Goal: Information Seeking & Learning: Check status

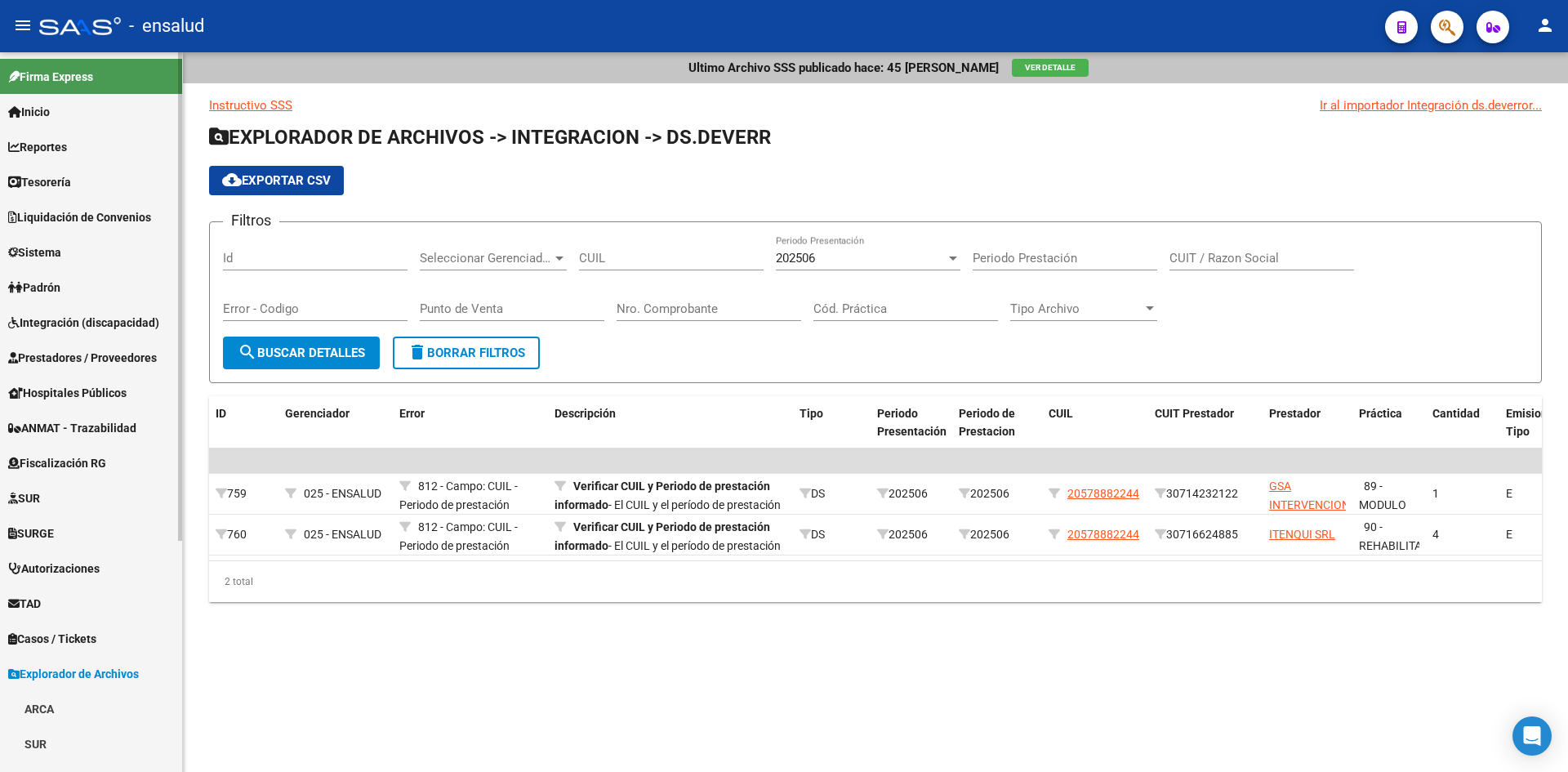
scroll to position [340, 0]
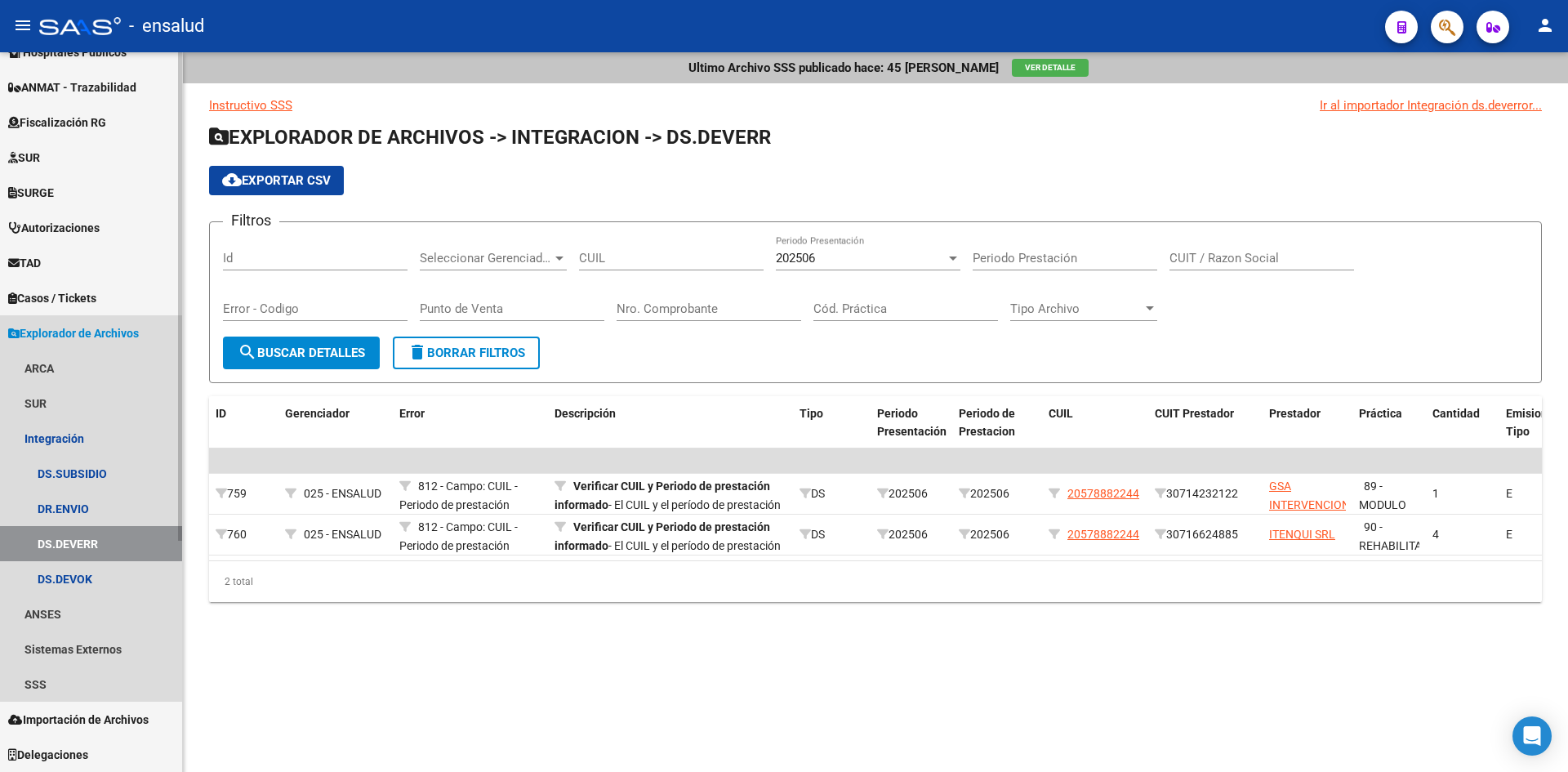
click at [59, 337] on span "Explorador de Archivos" at bounding box center [73, 333] width 131 height 18
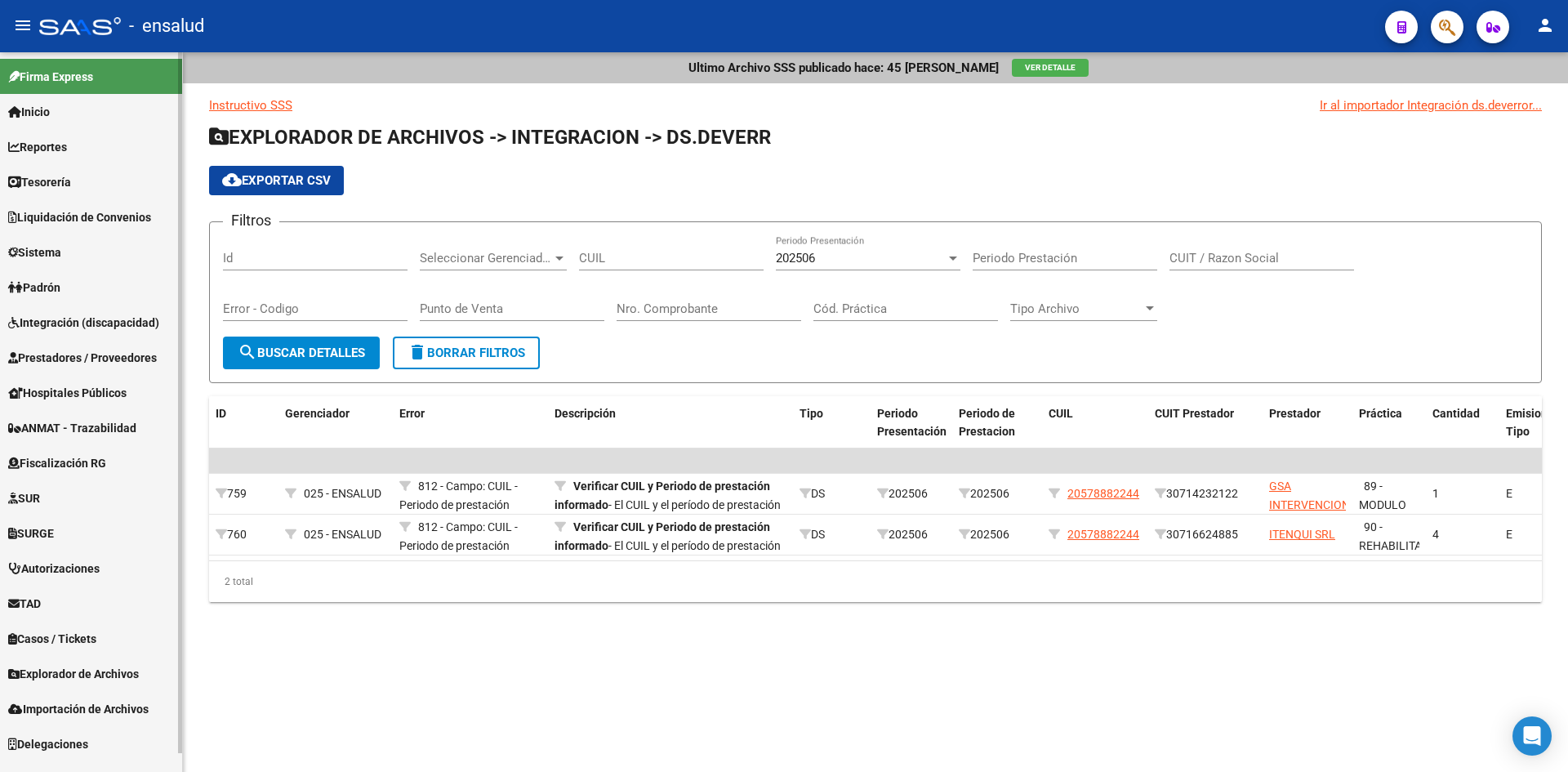
scroll to position [0, 0]
click at [1064, 655] on div "Ultimo Archivo SSS publicado hace: 45 [PERSON_NAME] Ver Detalle Instructivo SSS…" at bounding box center [876, 353] width 1386 height 602
click at [57, 591] on link "TAD" at bounding box center [91, 603] width 182 height 35
click at [73, 637] on link "Notificaciones" at bounding box center [91, 639] width 182 height 35
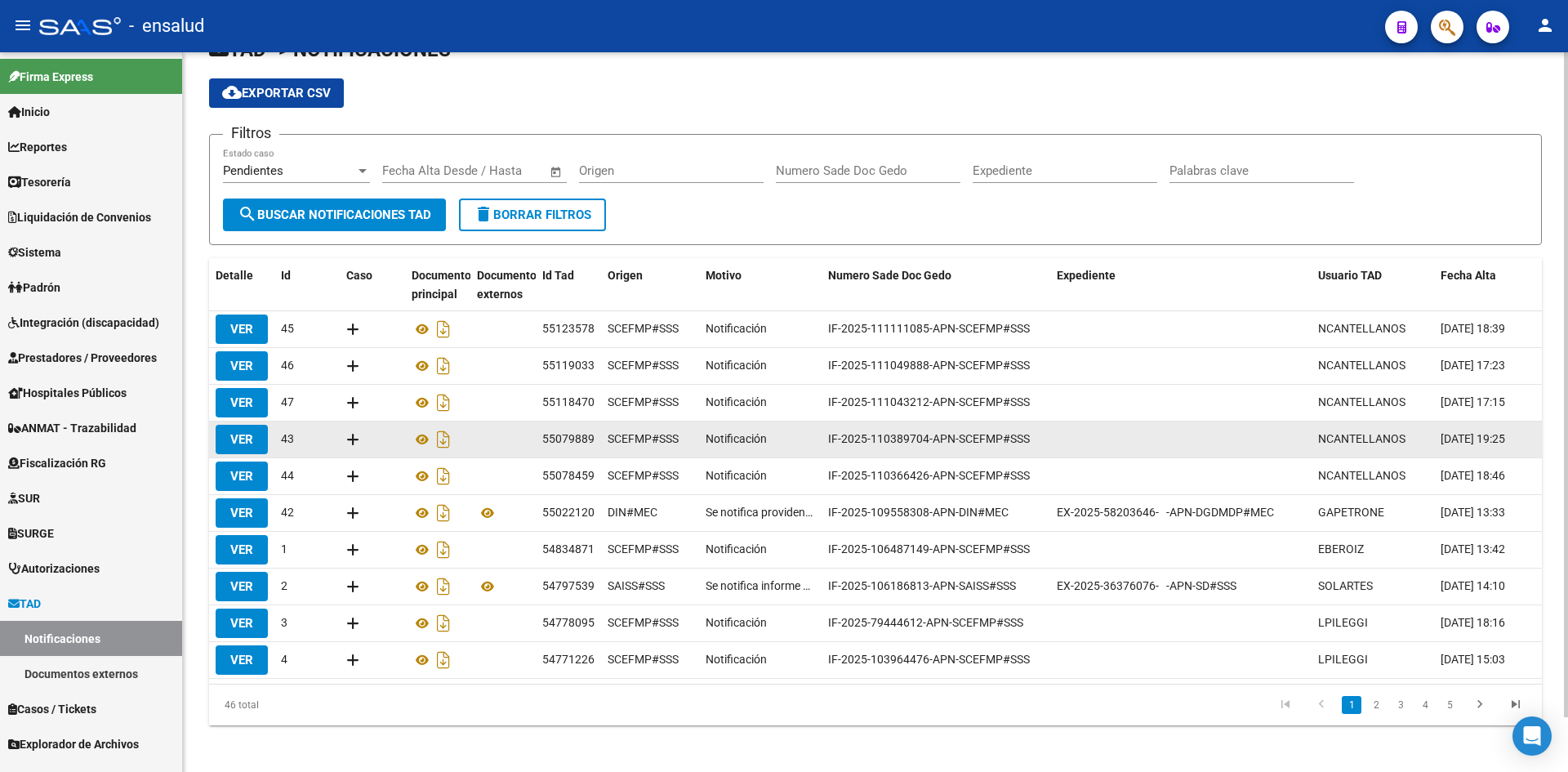
scroll to position [59, 0]
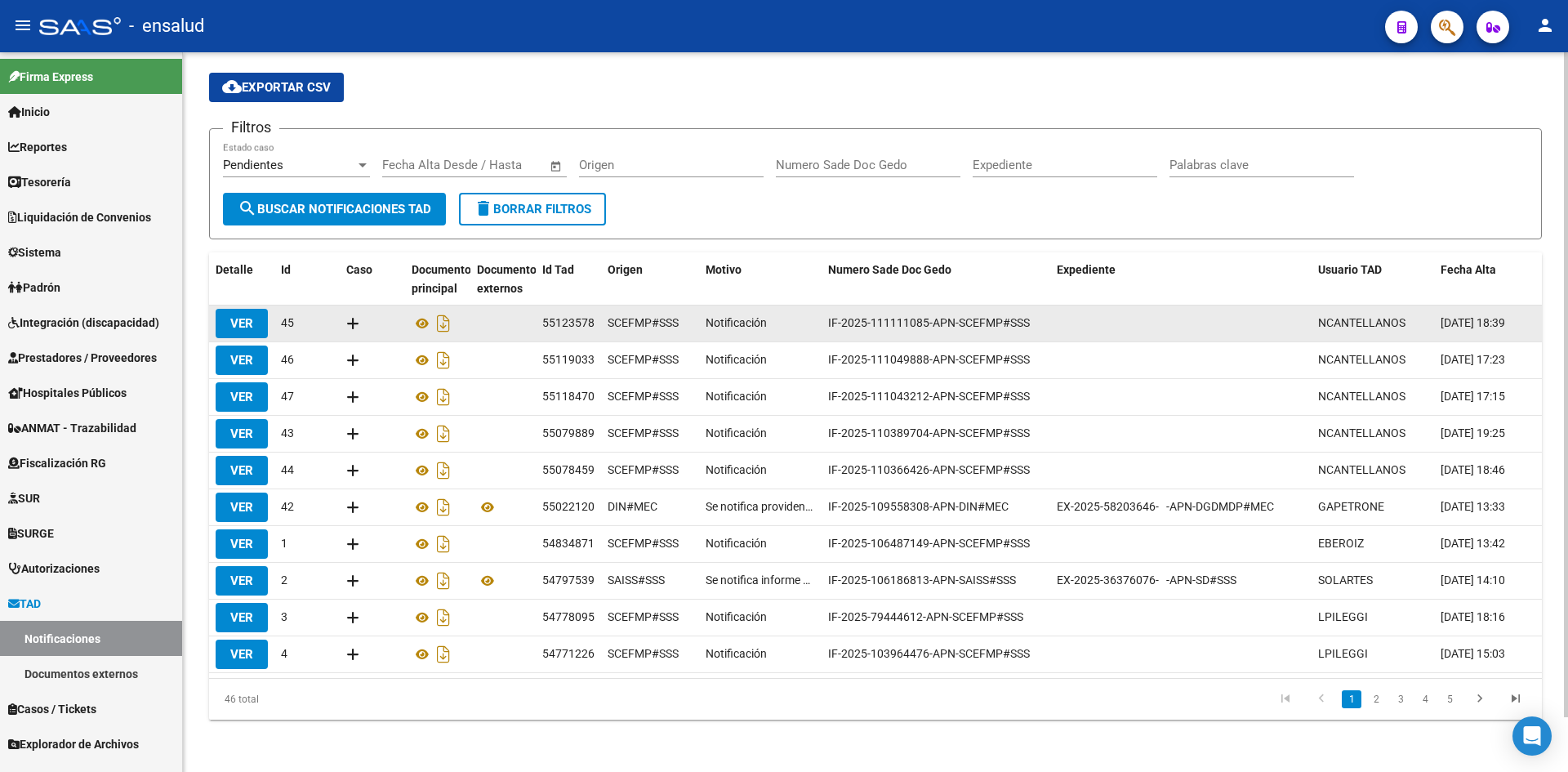
click at [1338, 316] on span "NCANTELLANOS" at bounding box center [1362, 322] width 88 height 13
click at [231, 316] on span "VER" at bounding box center [242, 323] width 23 height 15
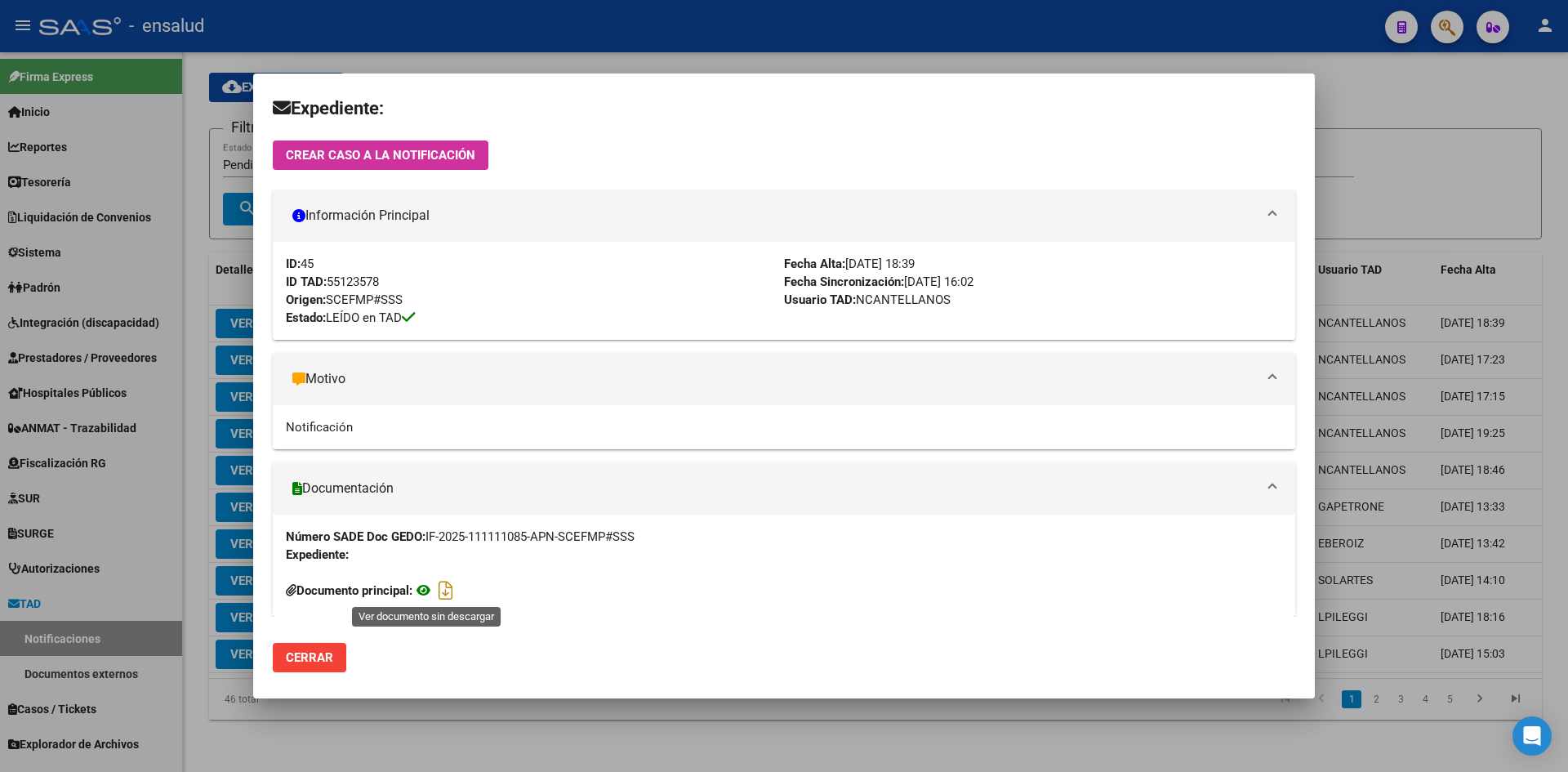
click at [426, 597] on icon at bounding box center [423, 590] width 22 height 21
drag, startPoint x: 1421, startPoint y: 559, endPoint x: 1411, endPoint y: 552, distance: 12.2
click at [1421, 559] on div at bounding box center [784, 386] width 1568 height 772
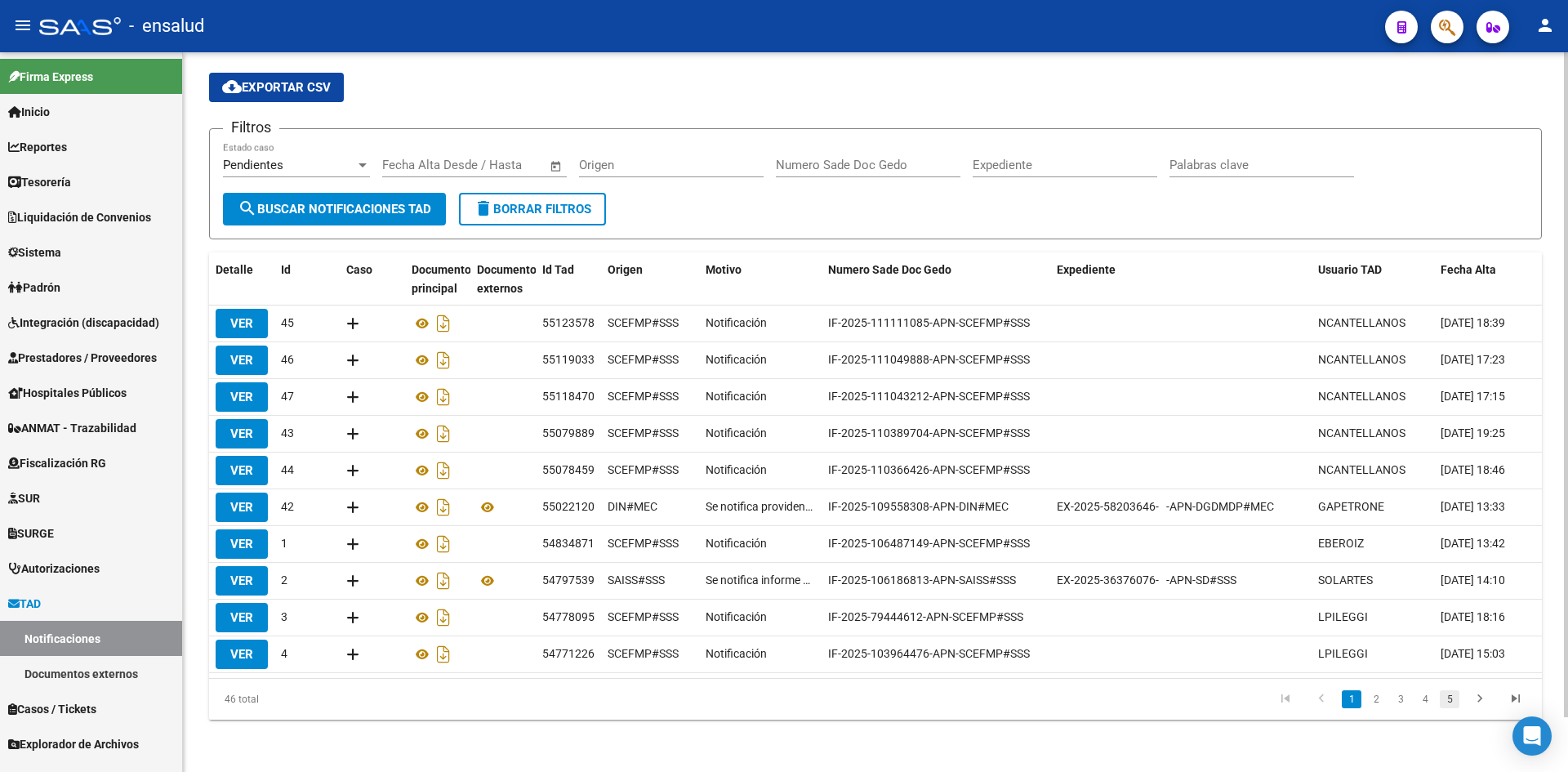
click at [1449, 699] on link "5" at bounding box center [1450, 699] width 20 height 18
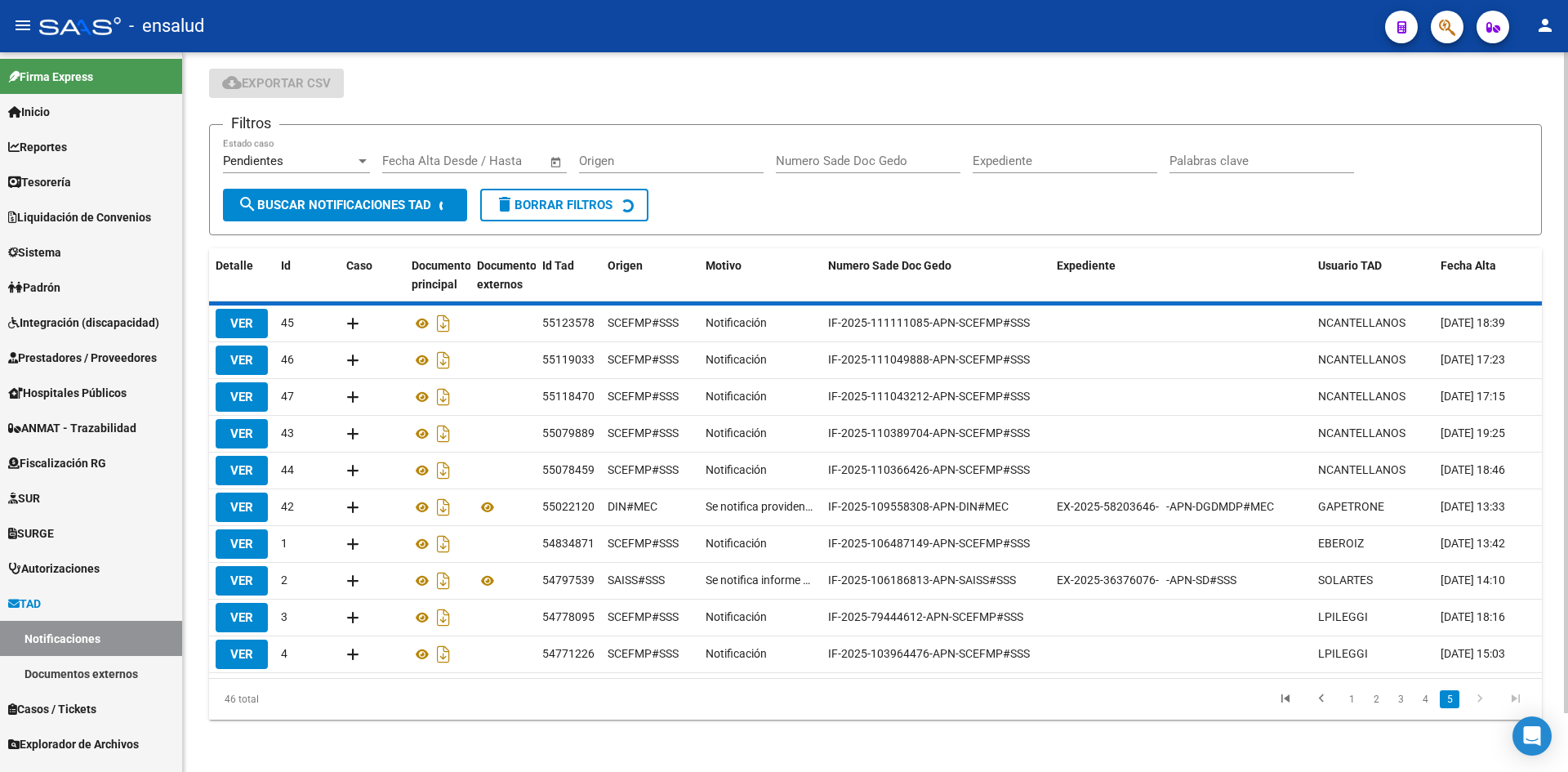
scroll to position [0, 0]
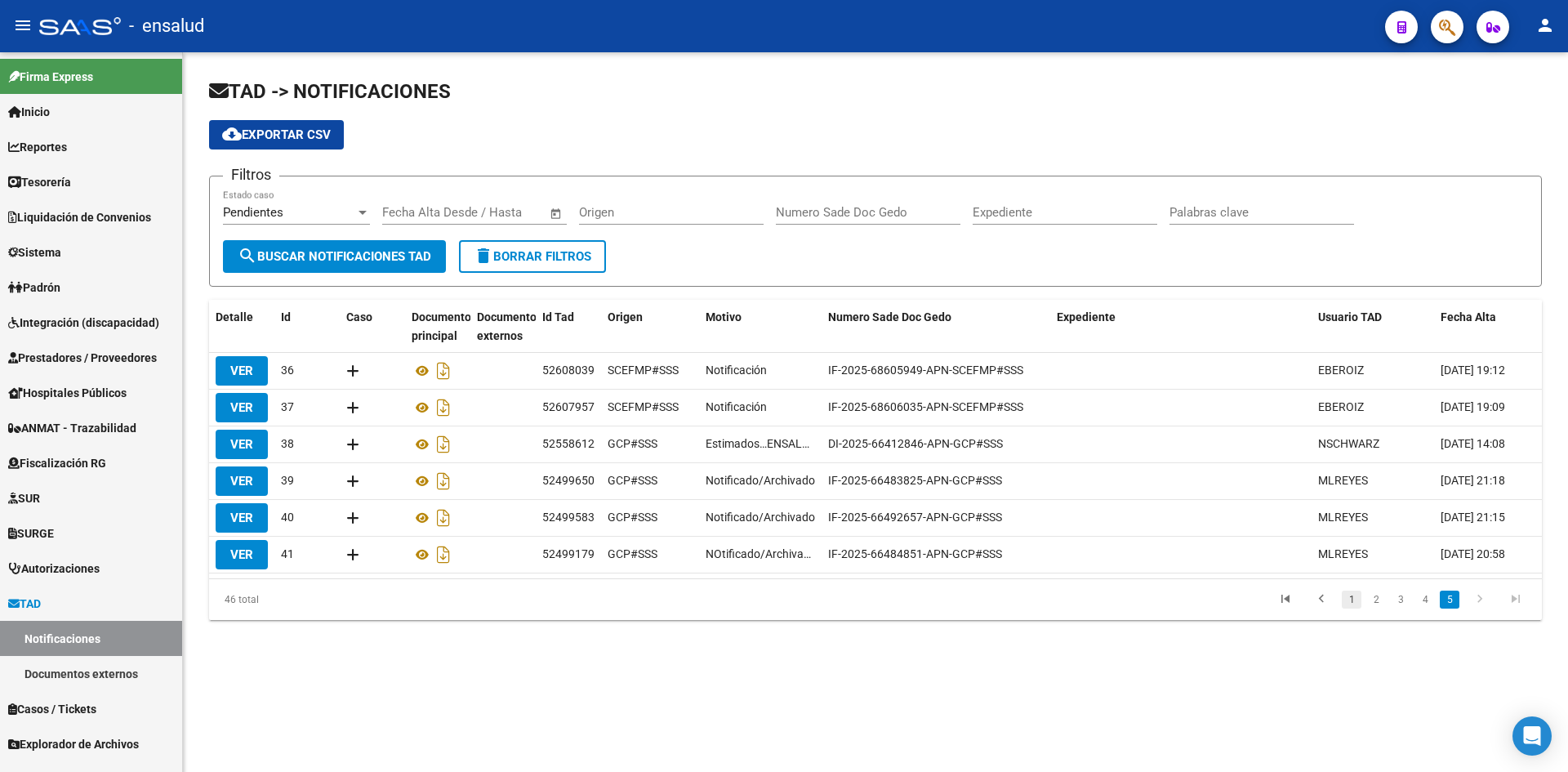
click at [1351, 608] on link "1" at bounding box center [1352, 599] width 20 height 18
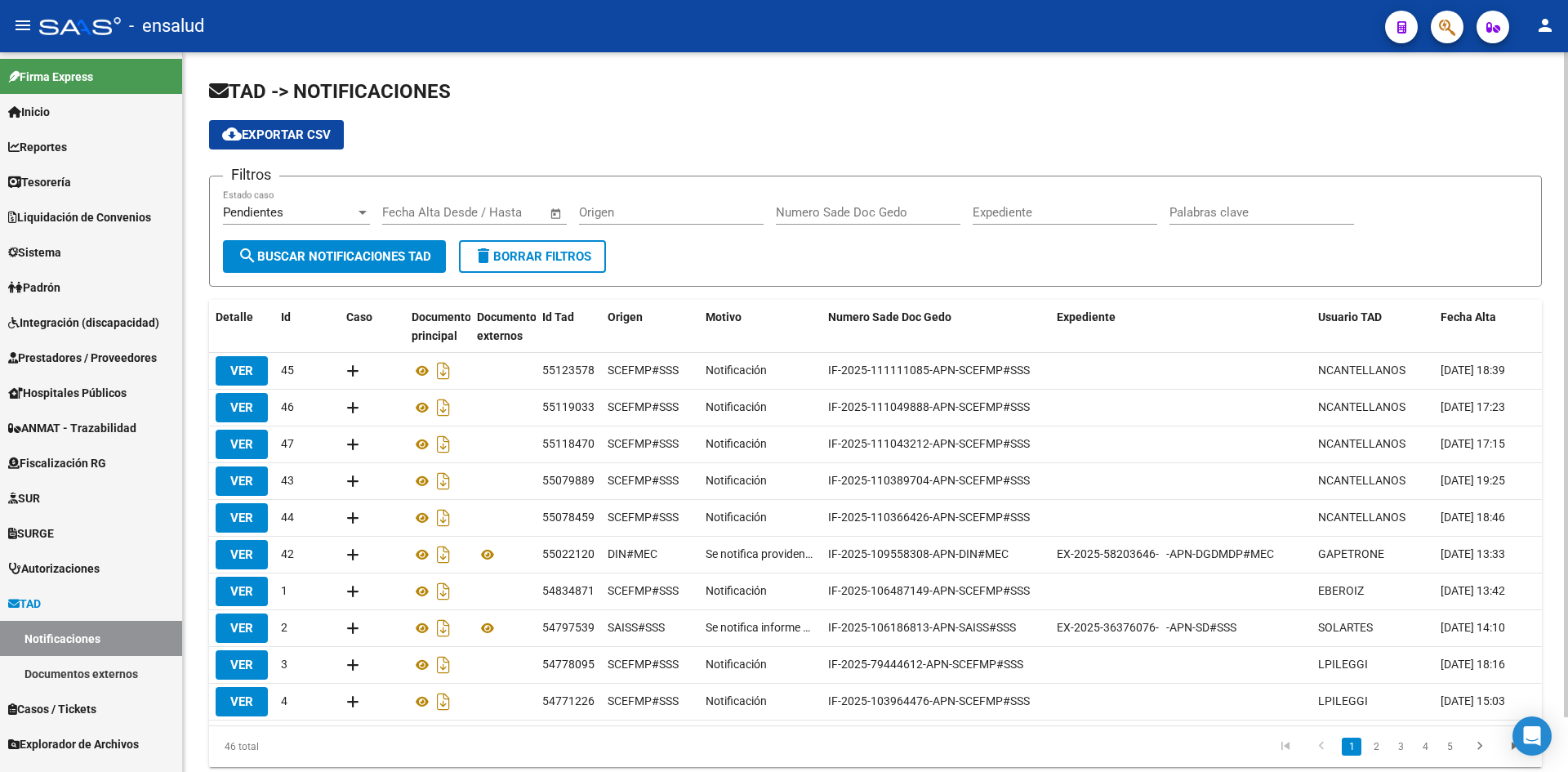
click at [1451, 755] on link "5" at bounding box center [1450, 746] width 20 height 18
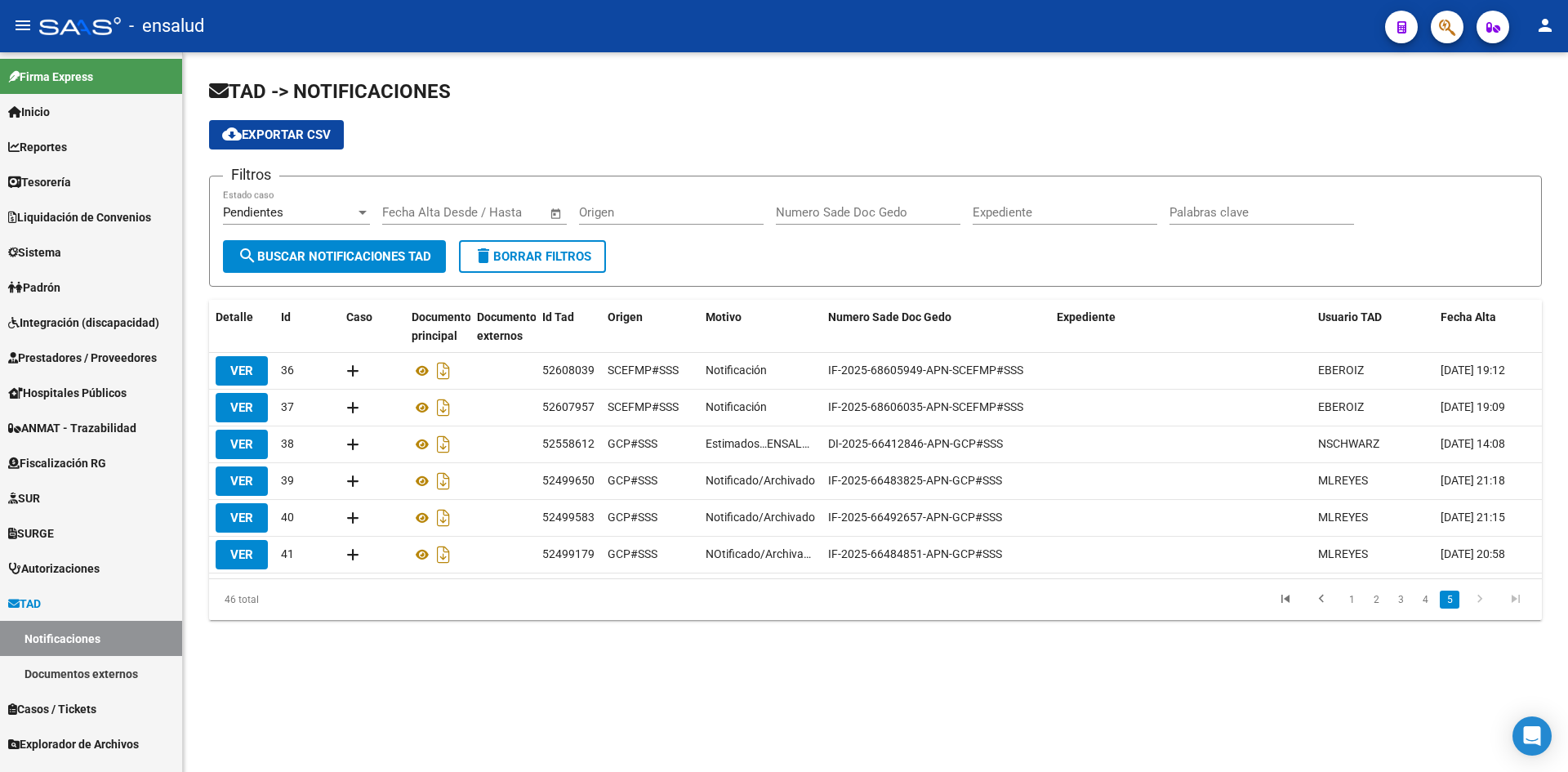
click at [346, 217] on div "Pendientes" at bounding box center [289, 212] width 132 height 15
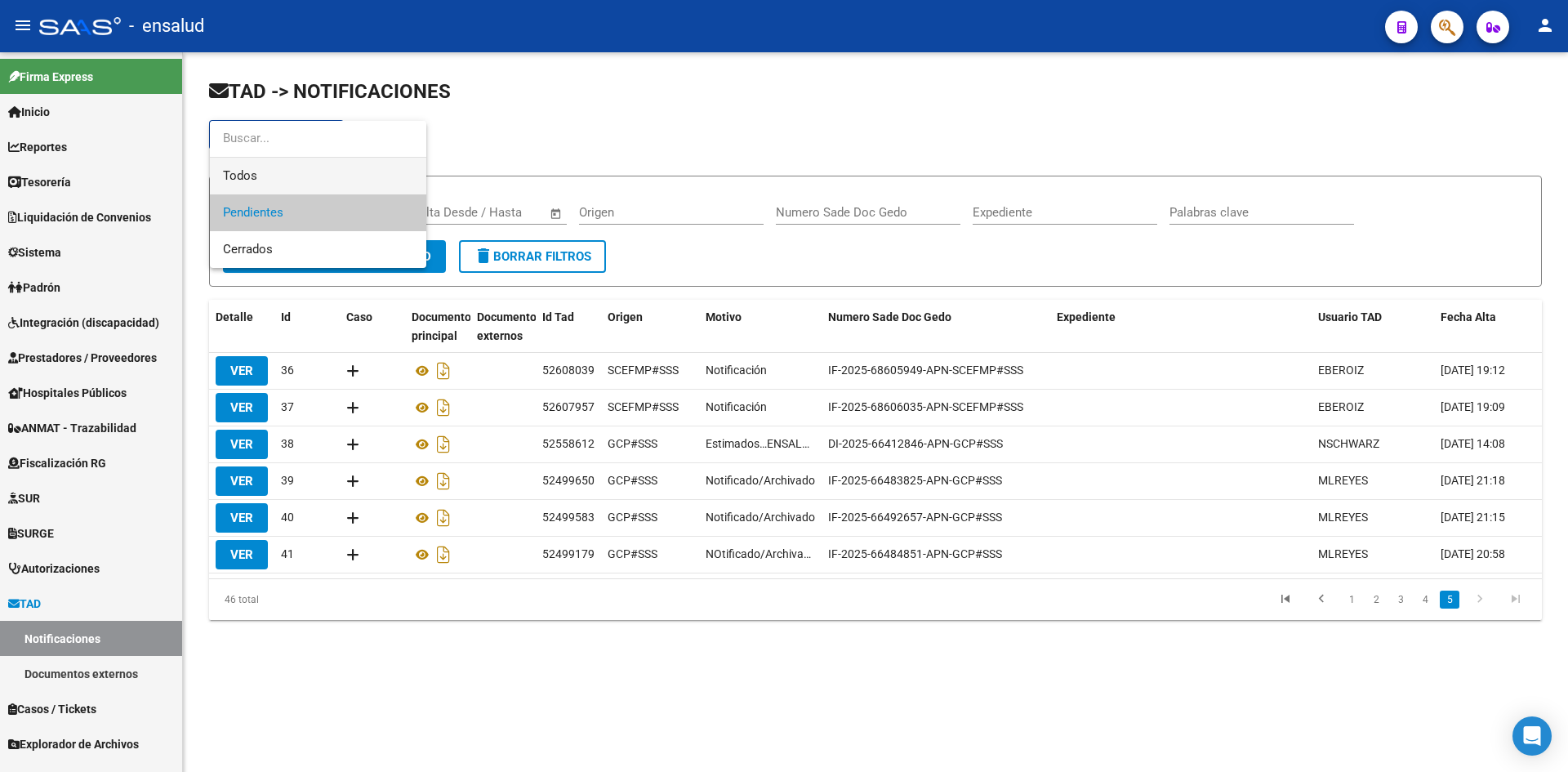
click at [228, 175] on span "Todos" at bounding box center [318, 175] width 190 height 36
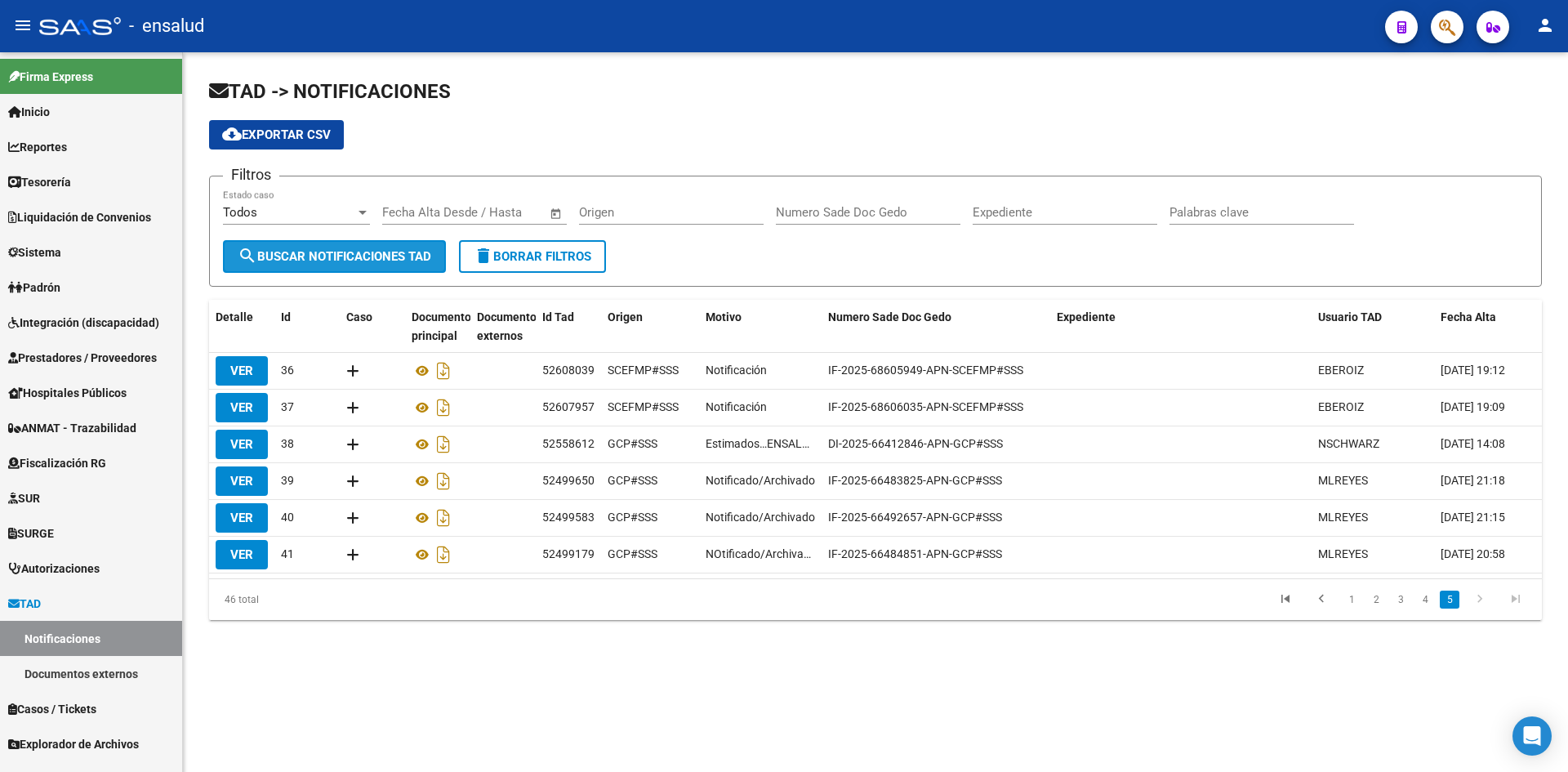
click at [371, 257] on span "search Buscar Notificaciones TAD" at bounding box center [334, 256] width 193 height 15
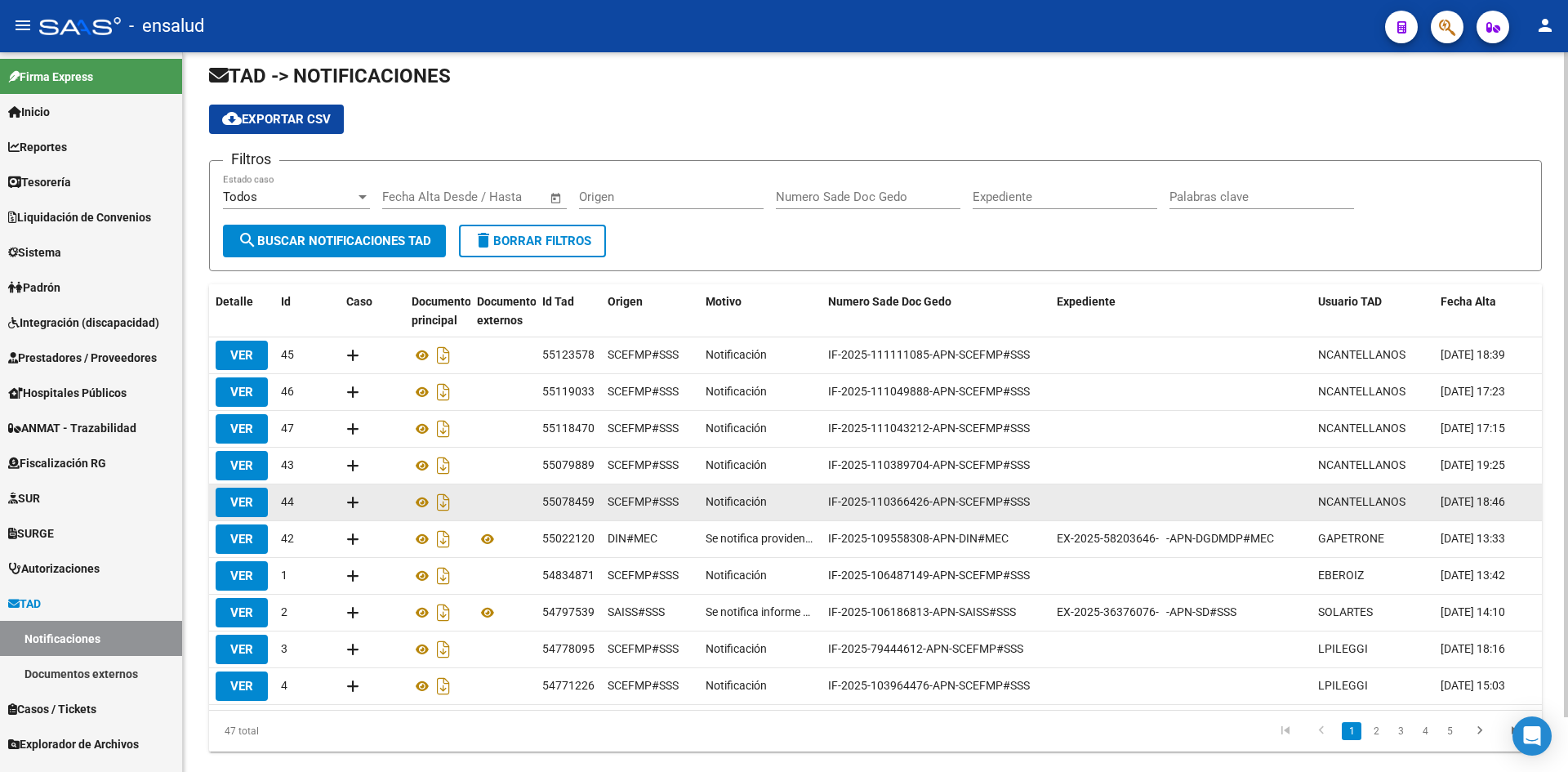
scroll to position [59, 0]
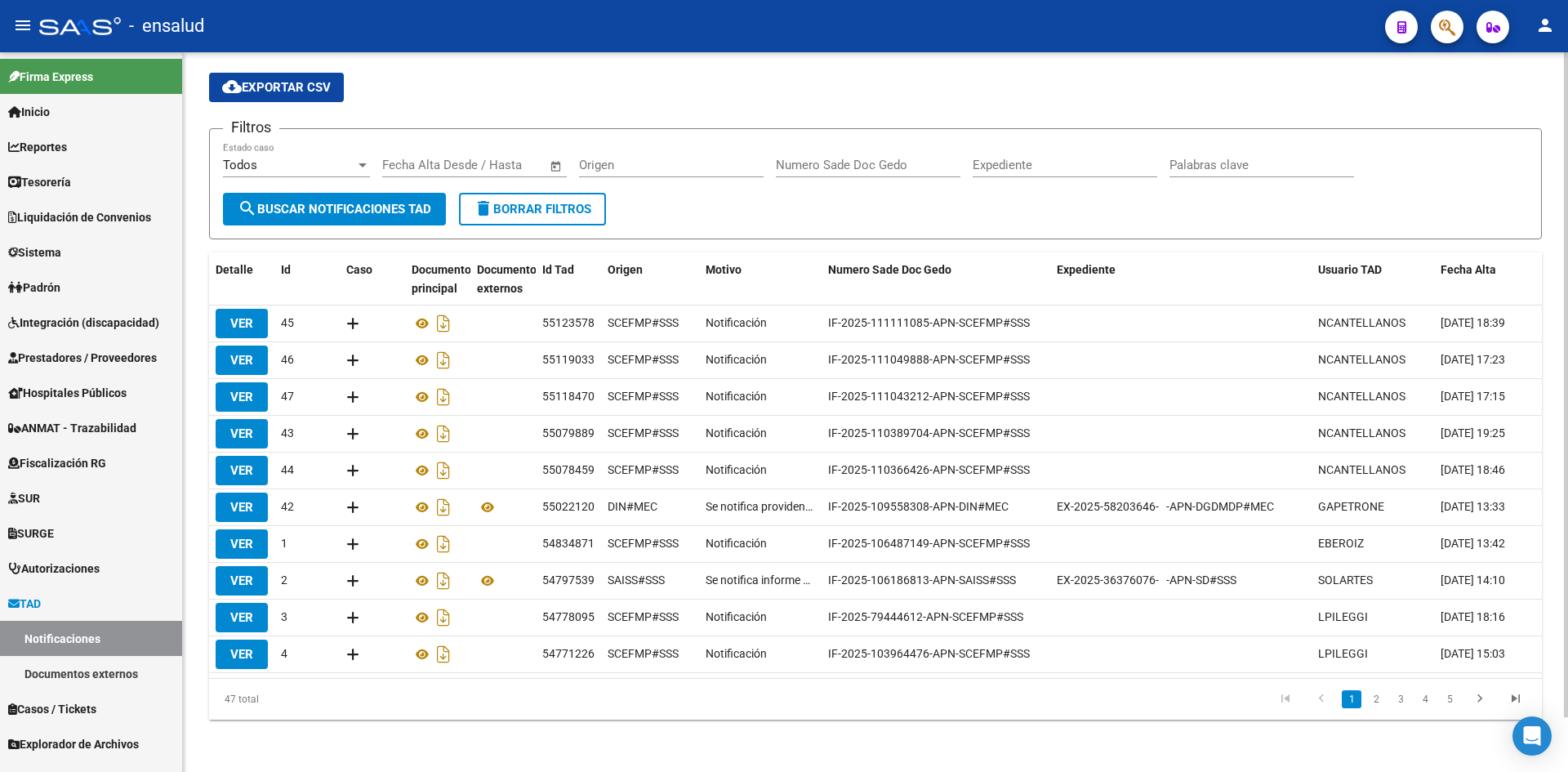
drag, startPoint x: 1265, startPoint y: 664, endPoint x: 1332, endPoint y: 667, distance: 67.1
click at [1332, 667] on datatable-body "VER 45 55123578 SCEFMP#SSS Notificación IF-2025-111111085-APN-SCEFMP#SSS NCANTE…" at bounding box center [876, 492] width 1333 height 373
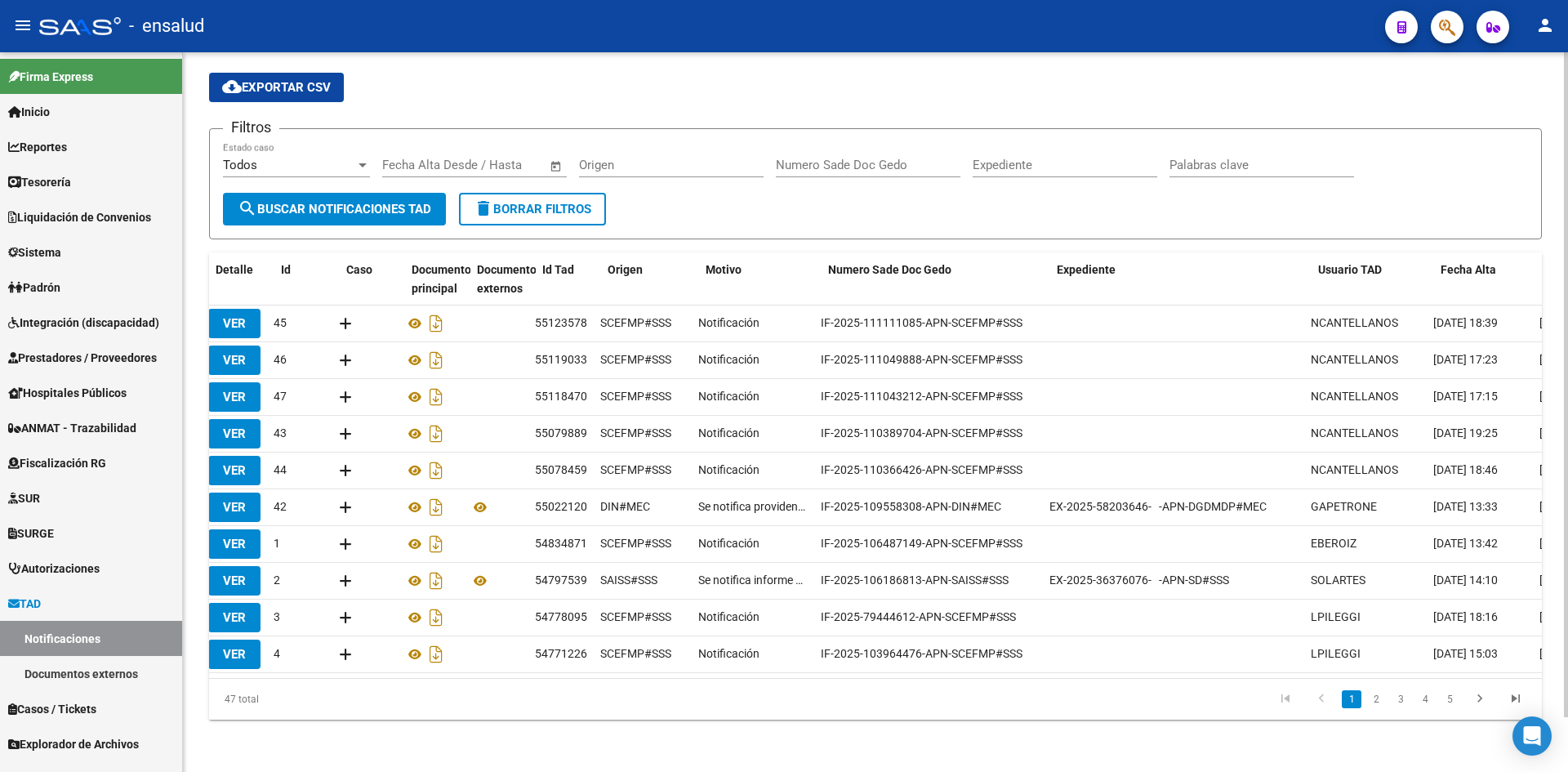
scroll to position [0, 0]
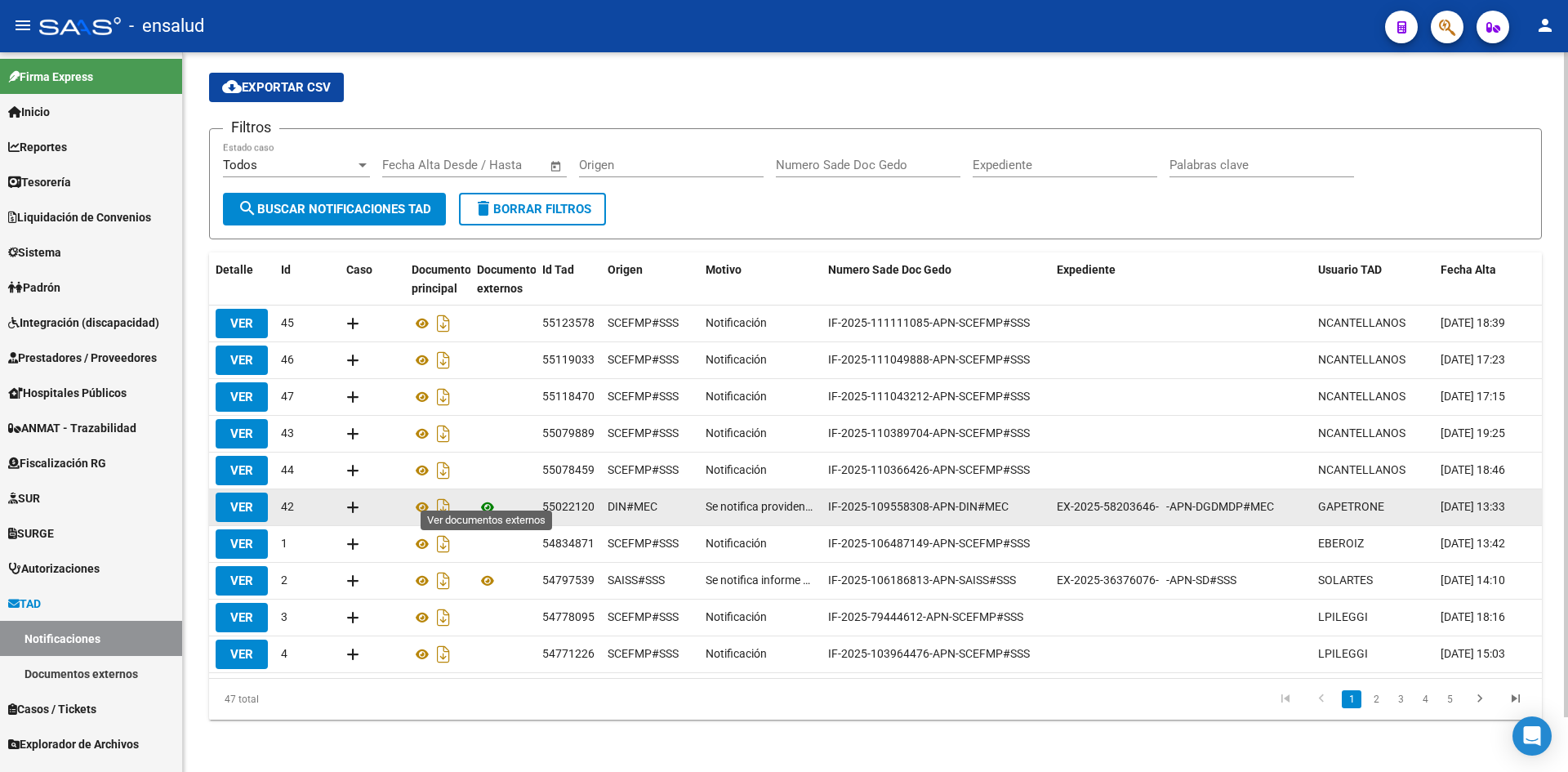
click at [484, 497] on icon at bounding box center [488, 507] width 22 height 20
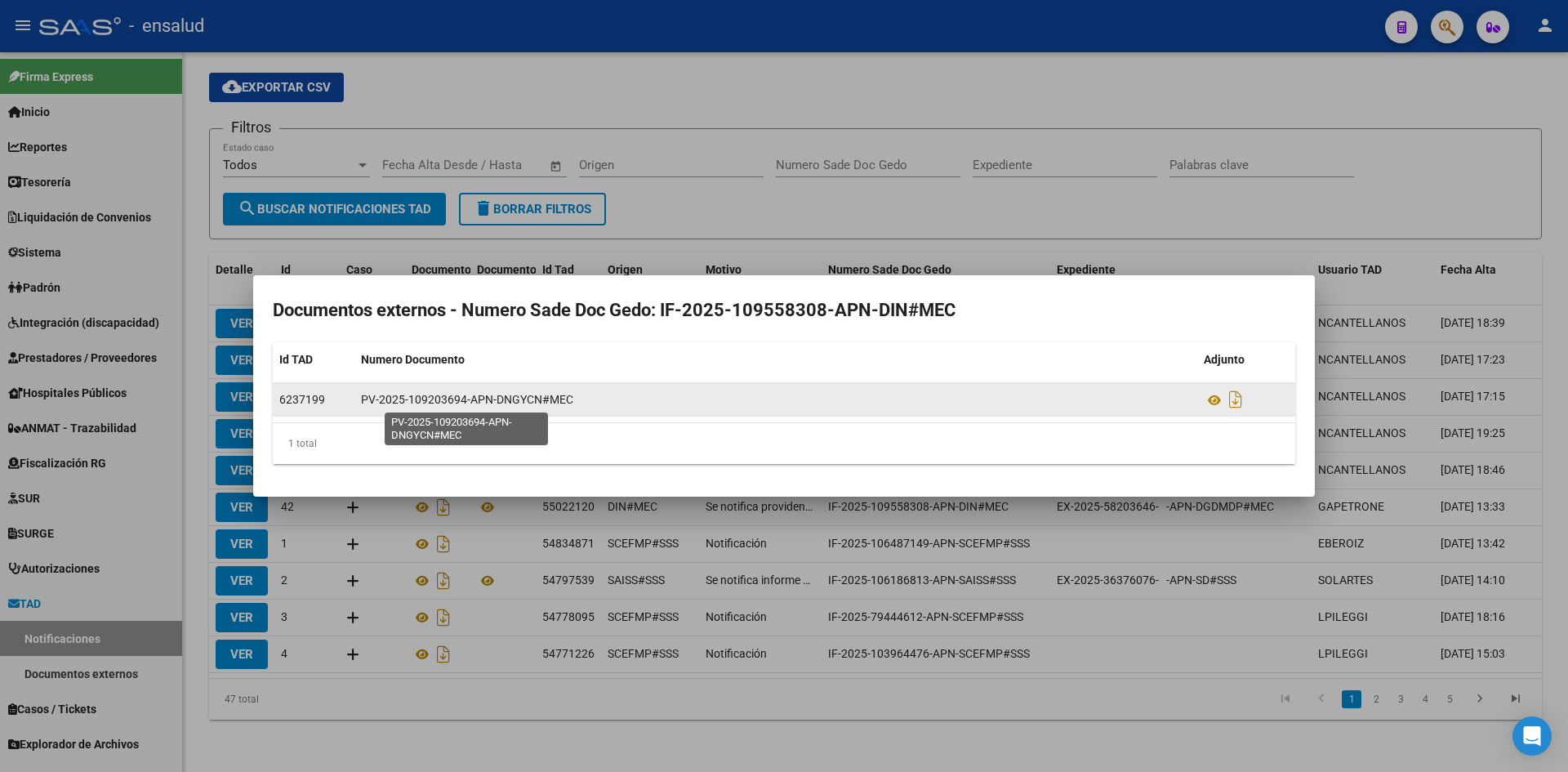
click at [460, 402] on span "PV-2025-109203694-APN-DNGYCN#MEC" at bounding box center [466, 398] width 212 height 13
click at [1212, 402] on icon at bounding box center [1215, 400] width 22 height 20
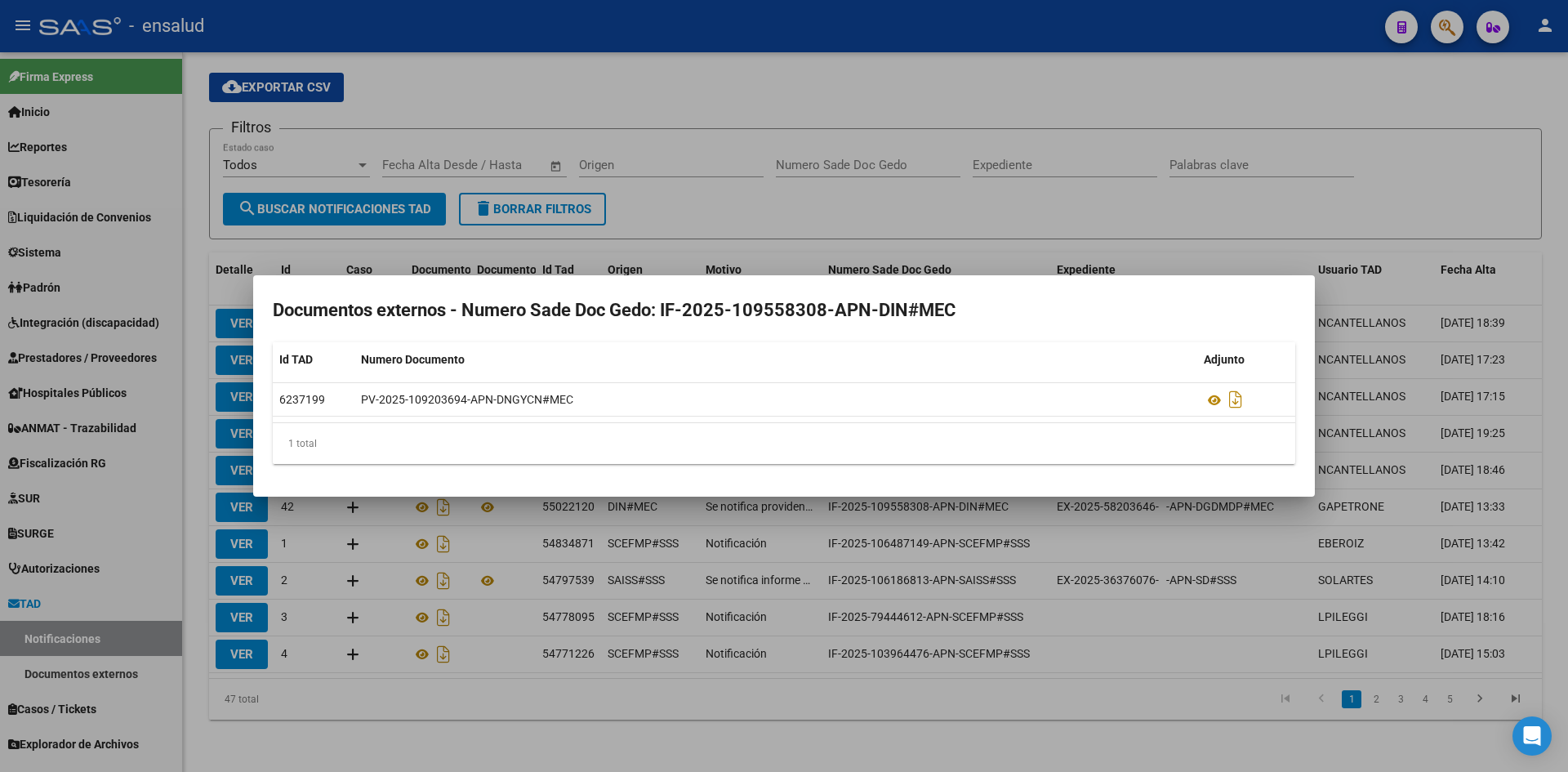
click at [1213, 201] on div at bounding box center [784, 386] width 1568 height 772
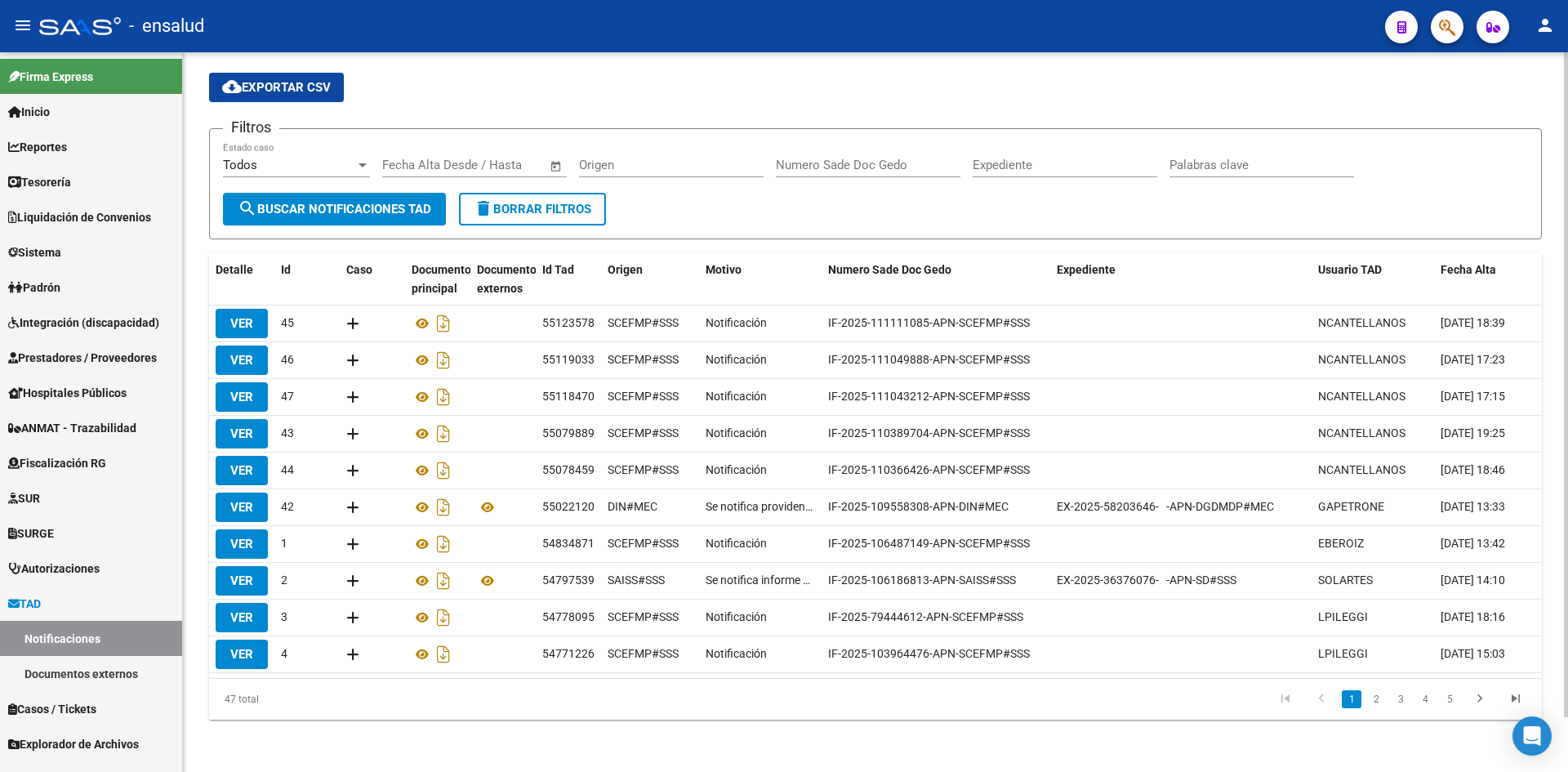
click at [293, 142] on div "Todos Estado caso" at bounding box center [296, 160] width 147 height 35
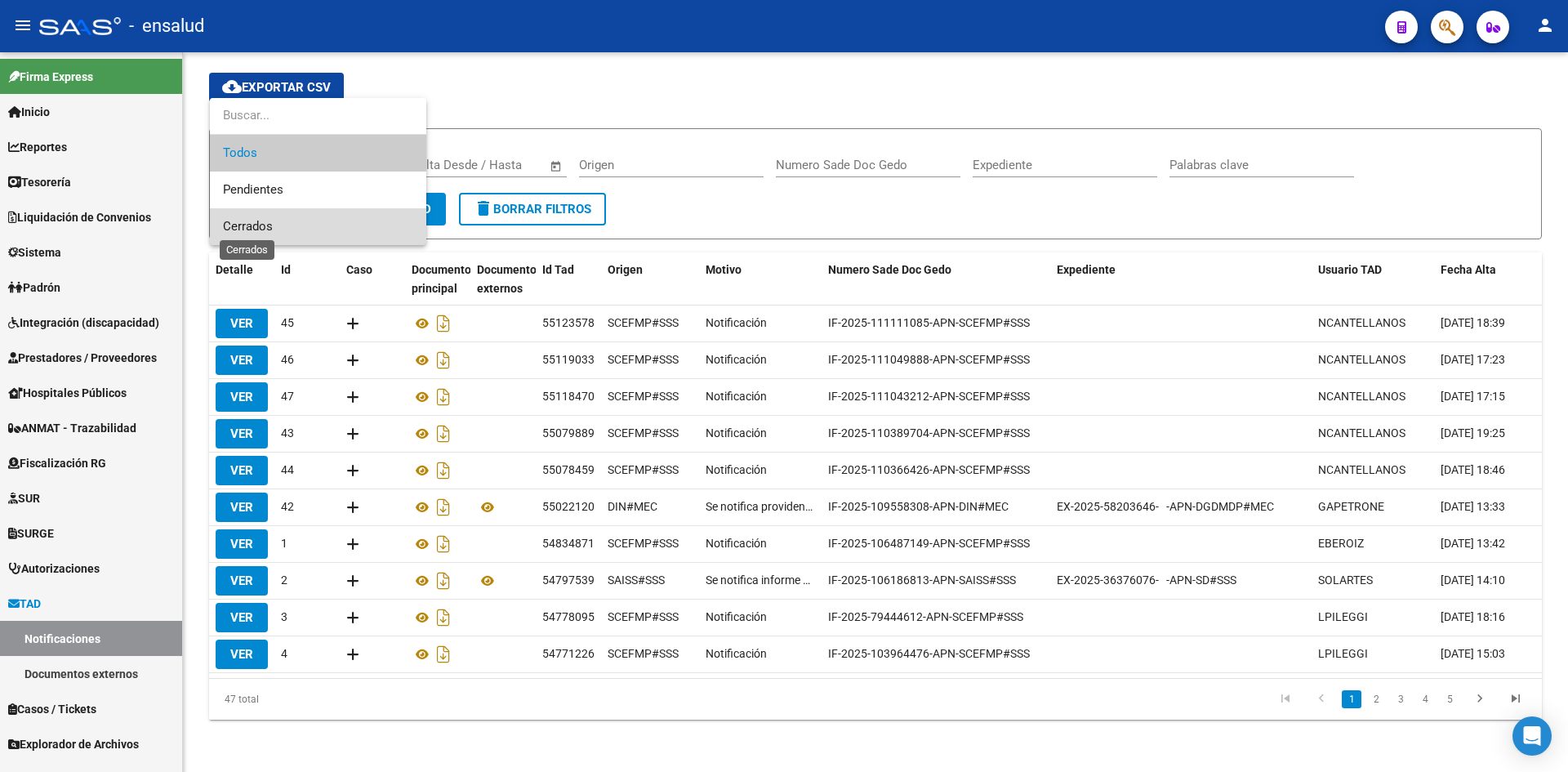
click at [260, 225] on span "Cerrados" at bounding box center [248, 226] width 50 height 15
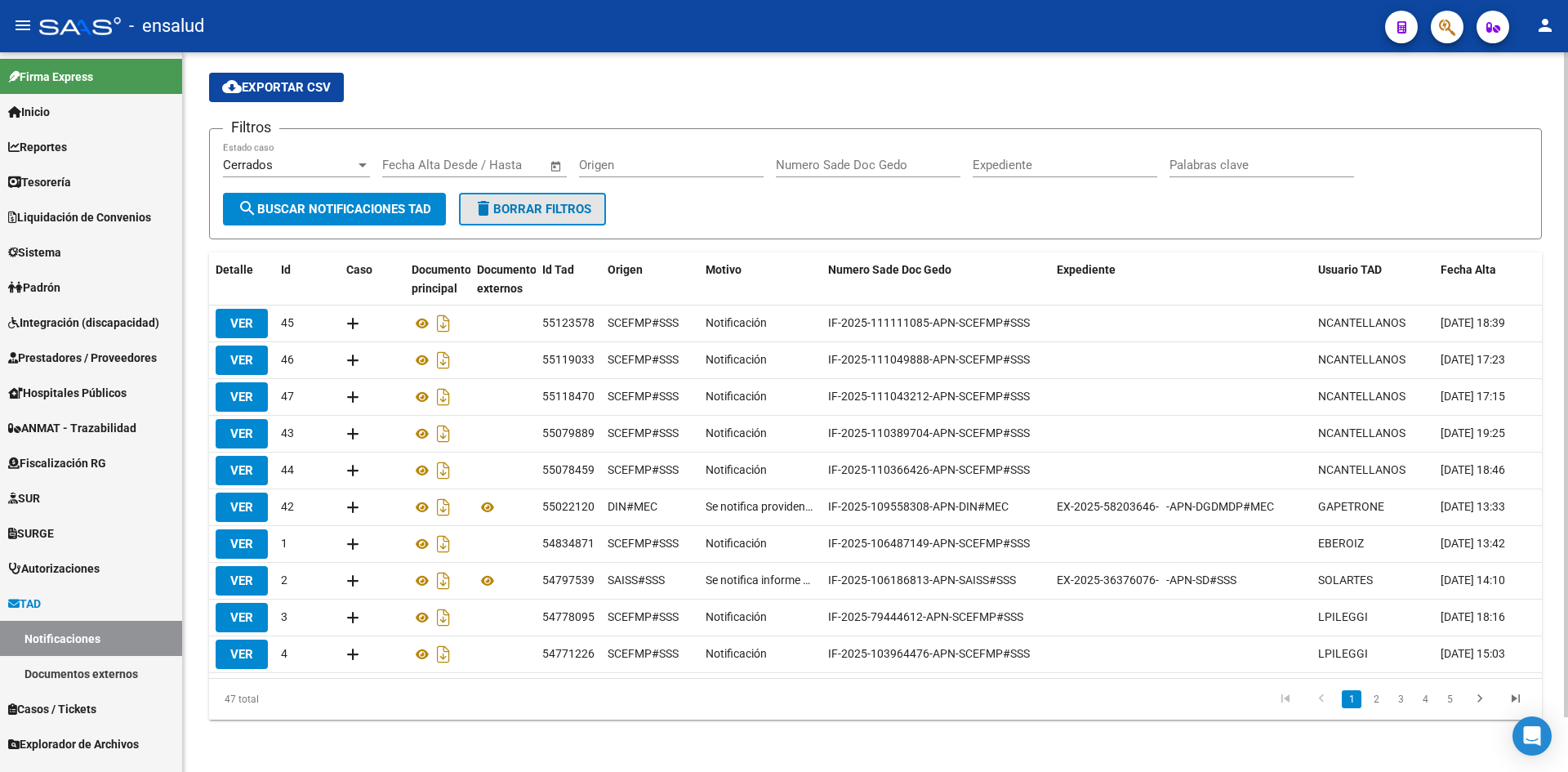
click at [484, 207] on button "delete Borrar Filtros" at bounding box center [533, 208] width 147 height 33
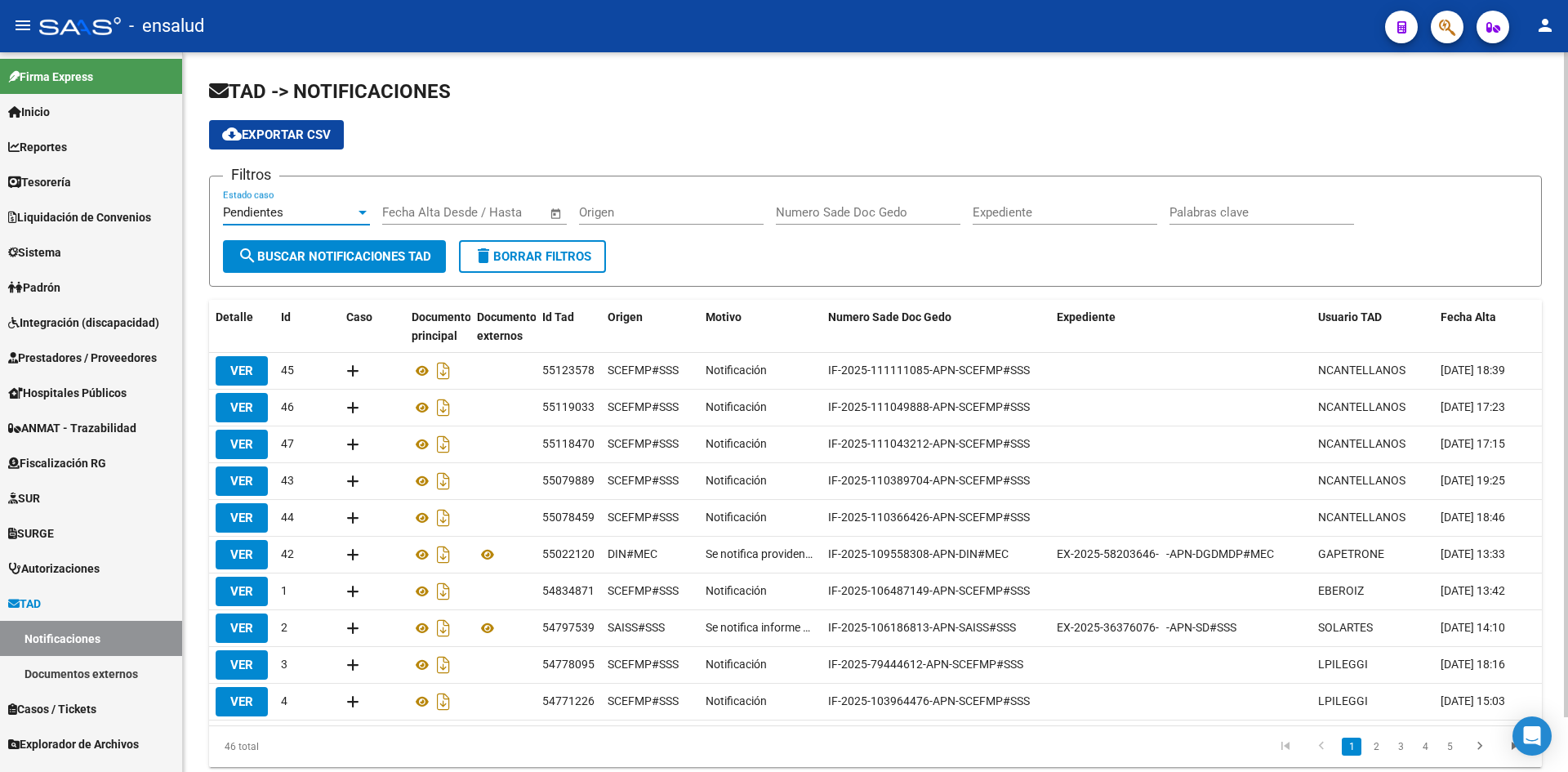
click at [350, 211] on div "Pendientes" at bounding box center [289, 212] width 132 height 15
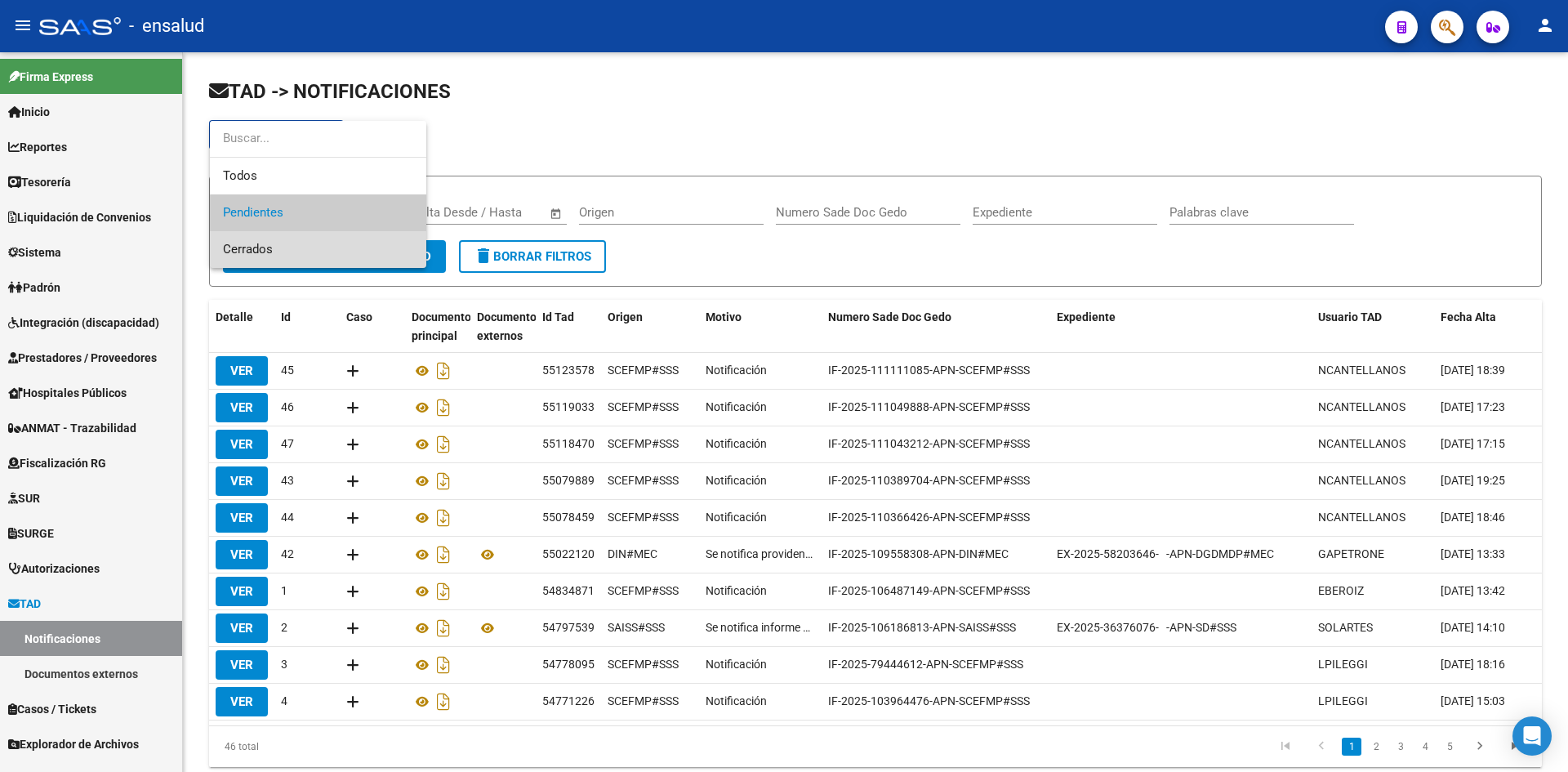
click at [284, 239] on span "Cerrados" at bounding box center [318, 248] width 190 height 36
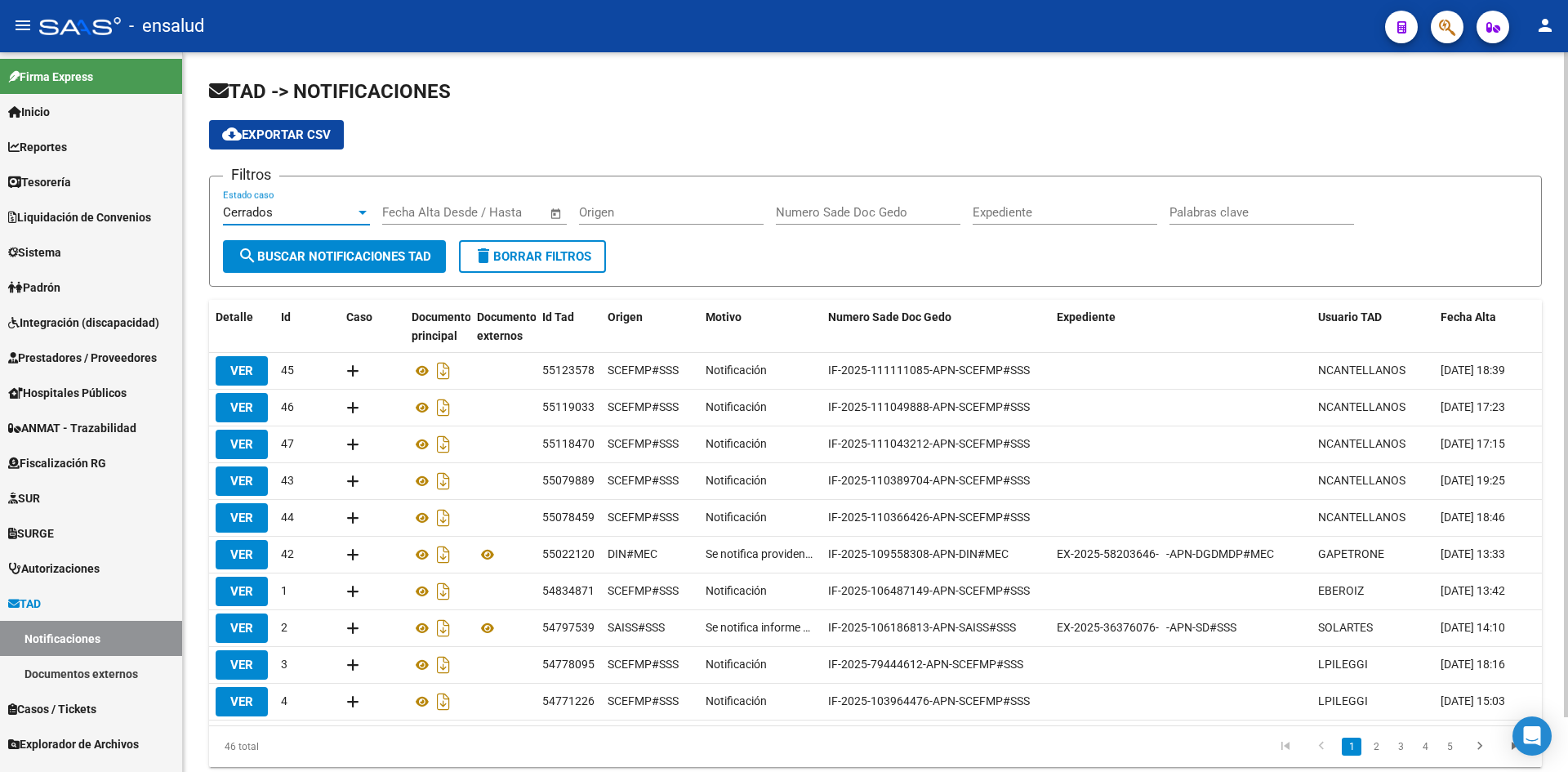
click at [336, 253] on span "search Buscar Notificaciones TAD" at bounding box center [334, 256] width 193 height 15
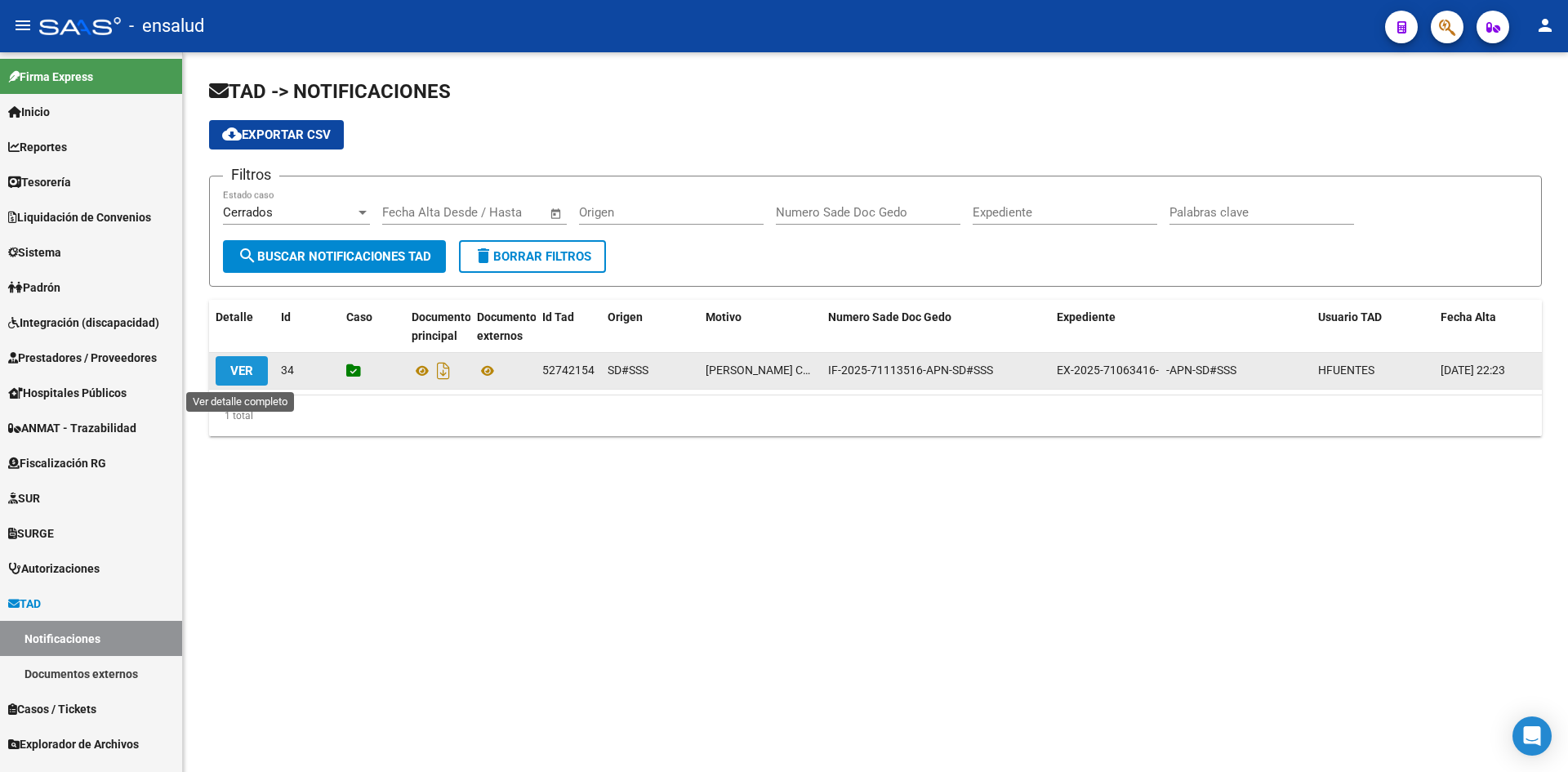
click at [226, 366] on button "VER" at bounding box center [242, 371] width 52 height 30
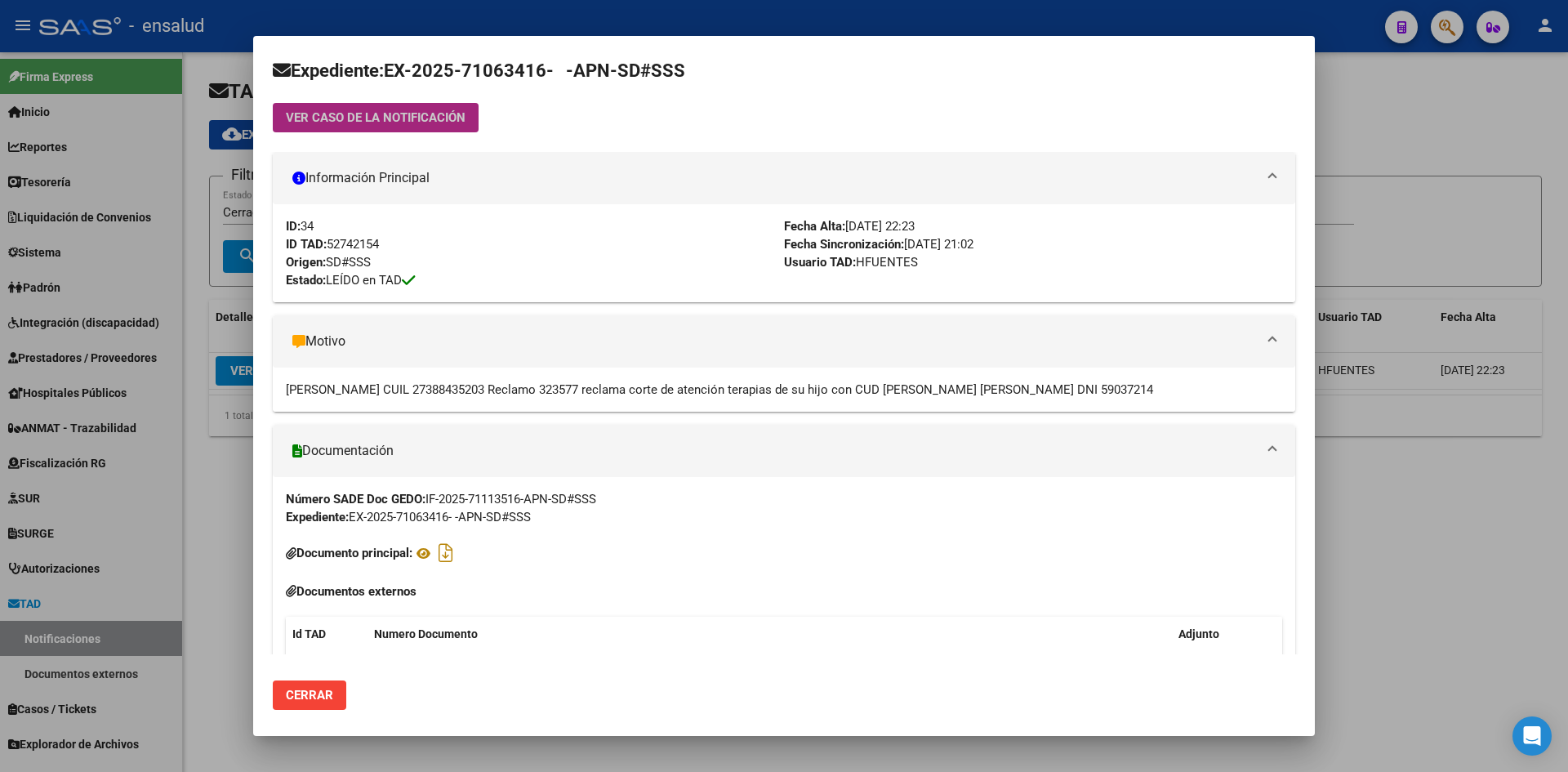
click at [360, 122] on span "VER CASO DE LA NOTIFICACIÓN" at bounding box center [376, 117] width 179 height 15
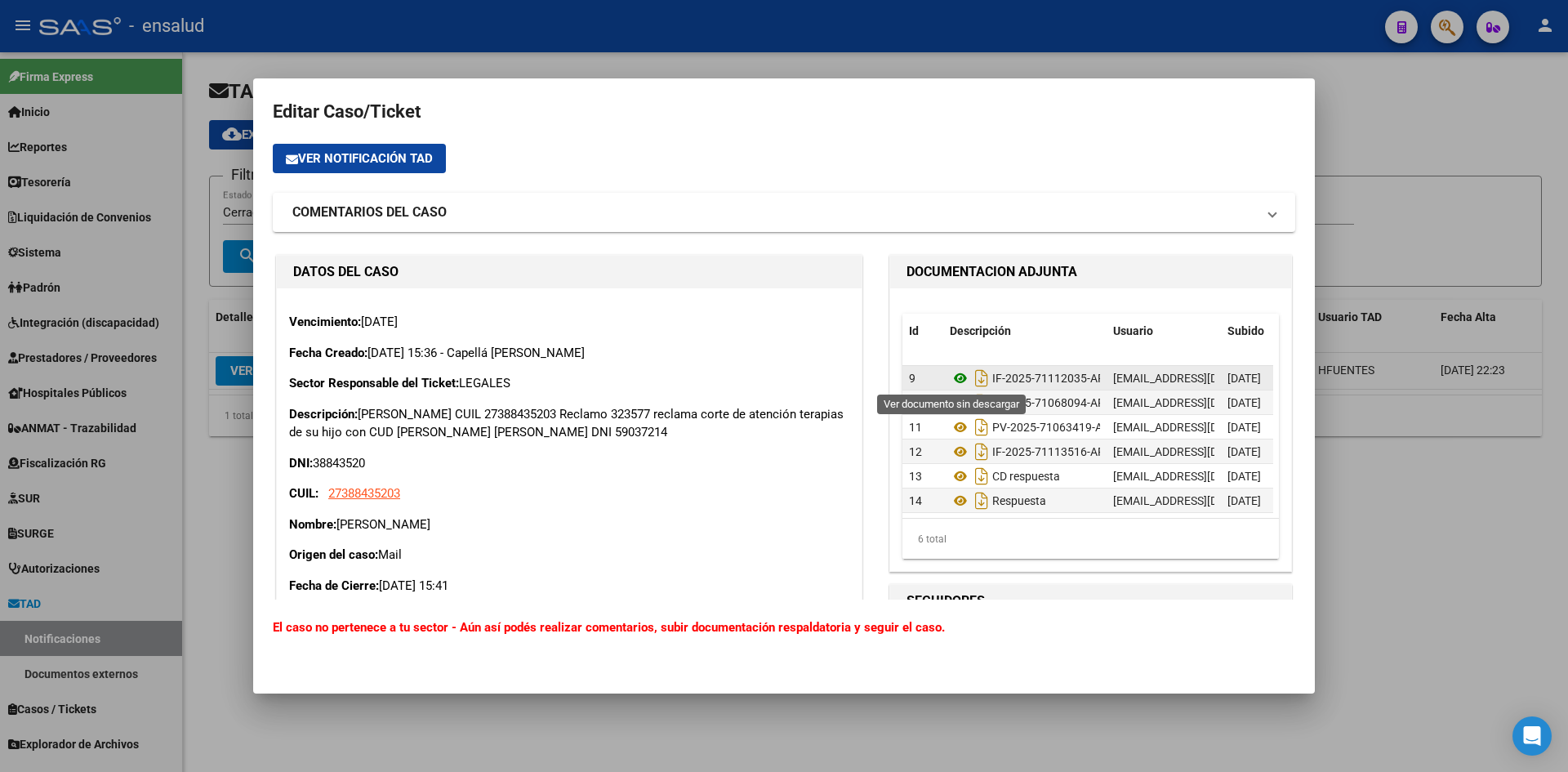
click at [952, 380] on icon at bounding box center [961, 379] width 22 height 20
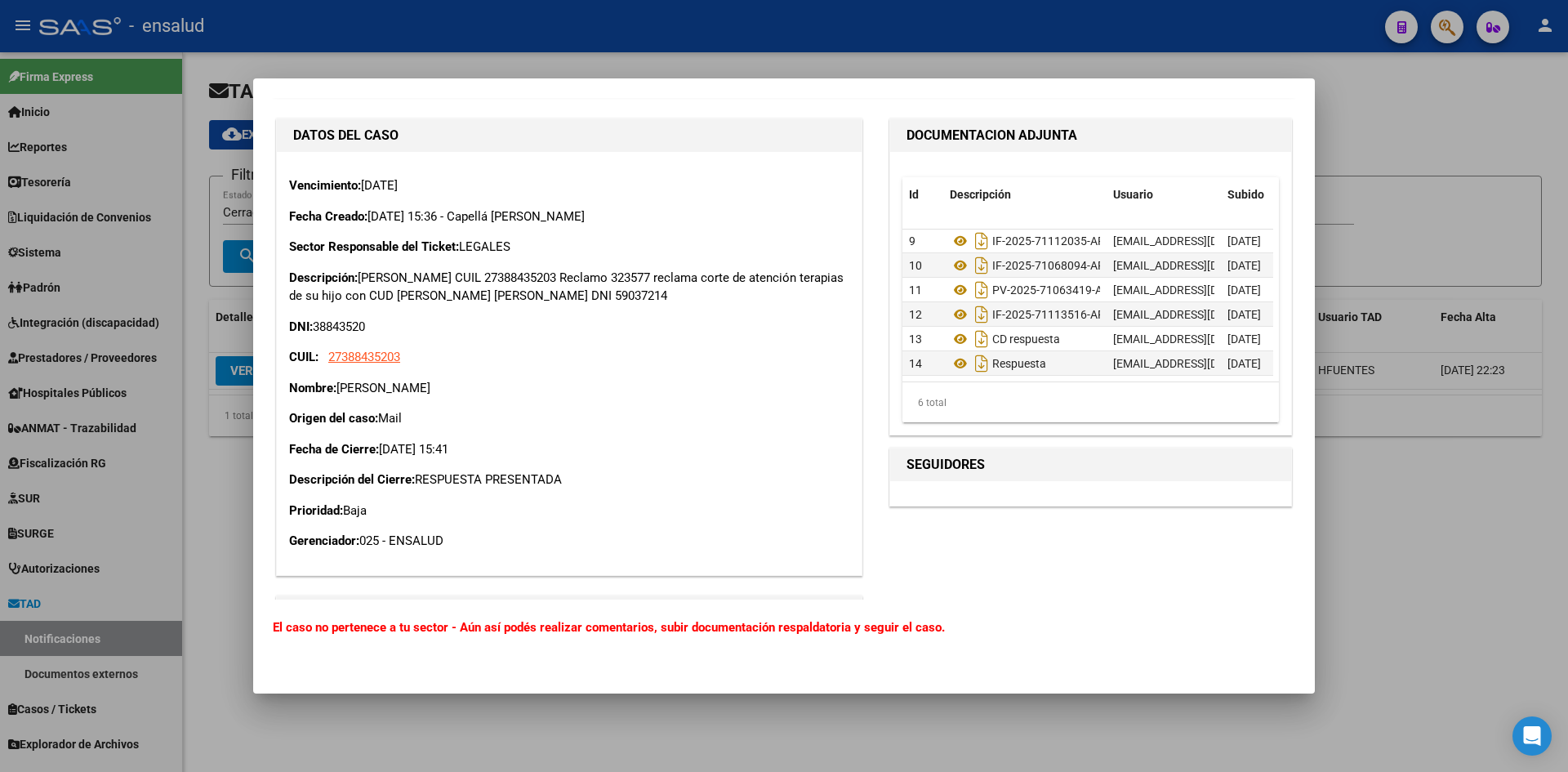
scroll to position [246, 0]
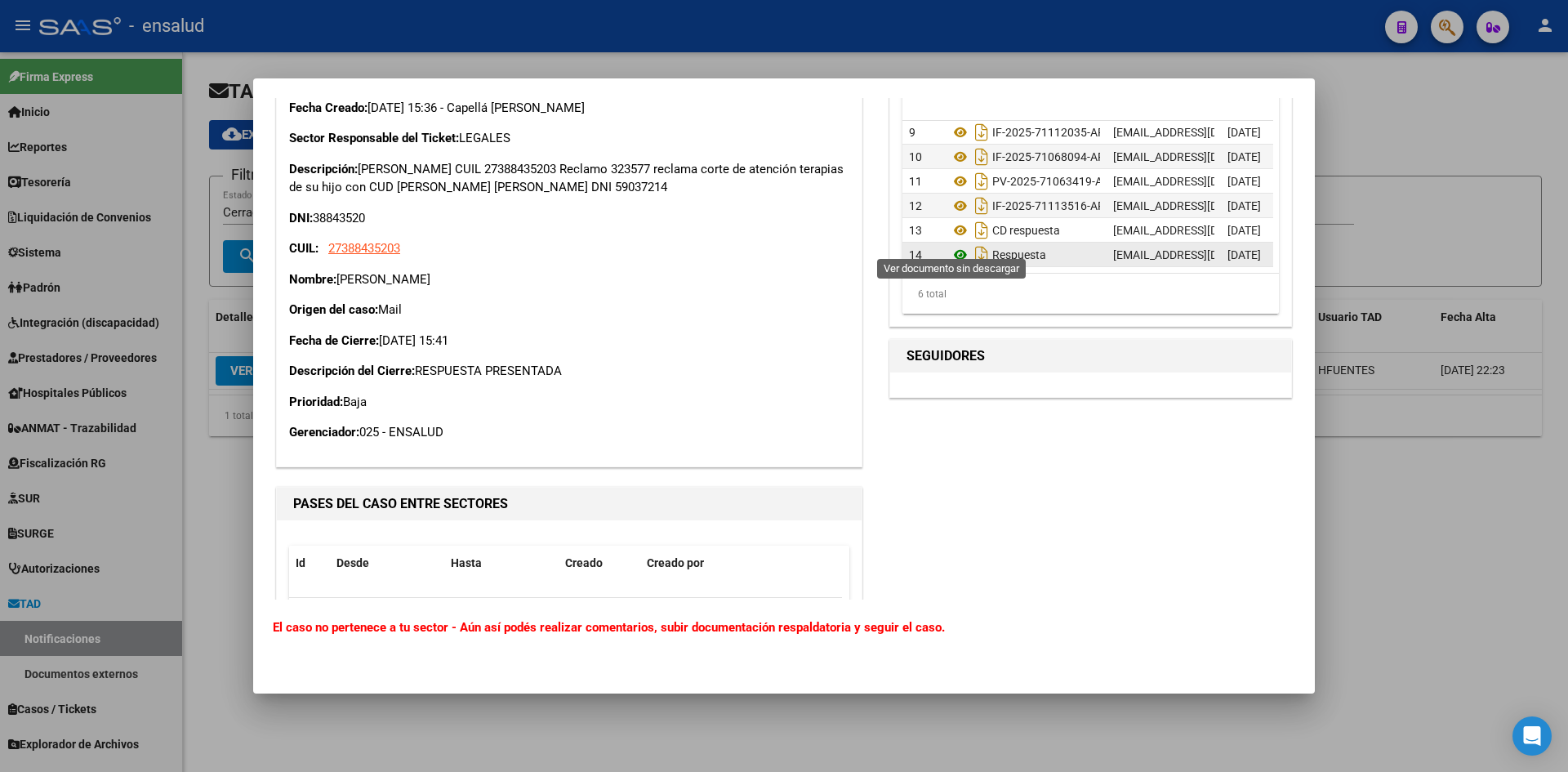
click at [950, 246] on icon at bounding box center [961, 255] width 22 height 20
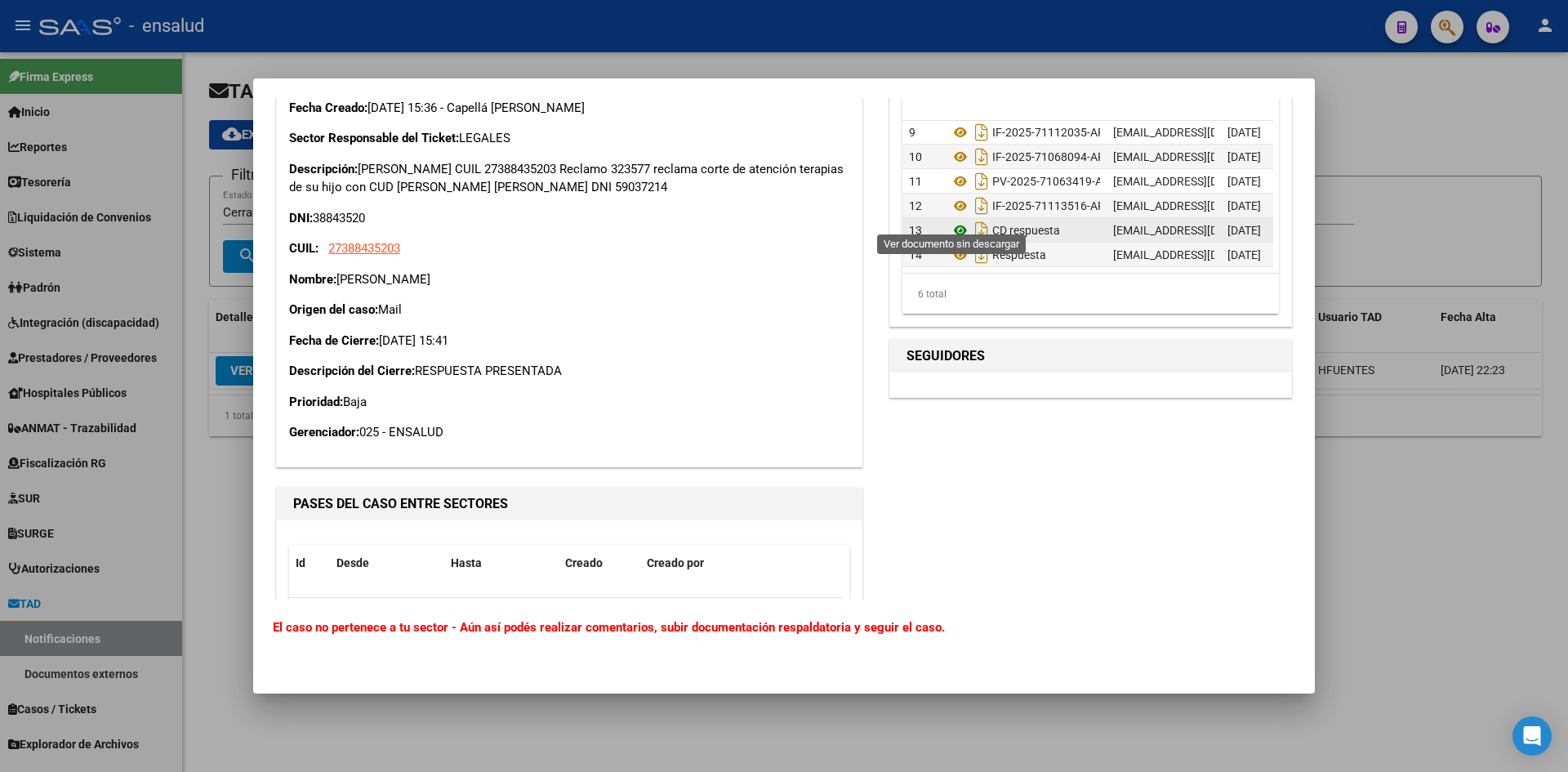
click at [950, 221] on icon at bounding box center [961, 231] width 22 height 20
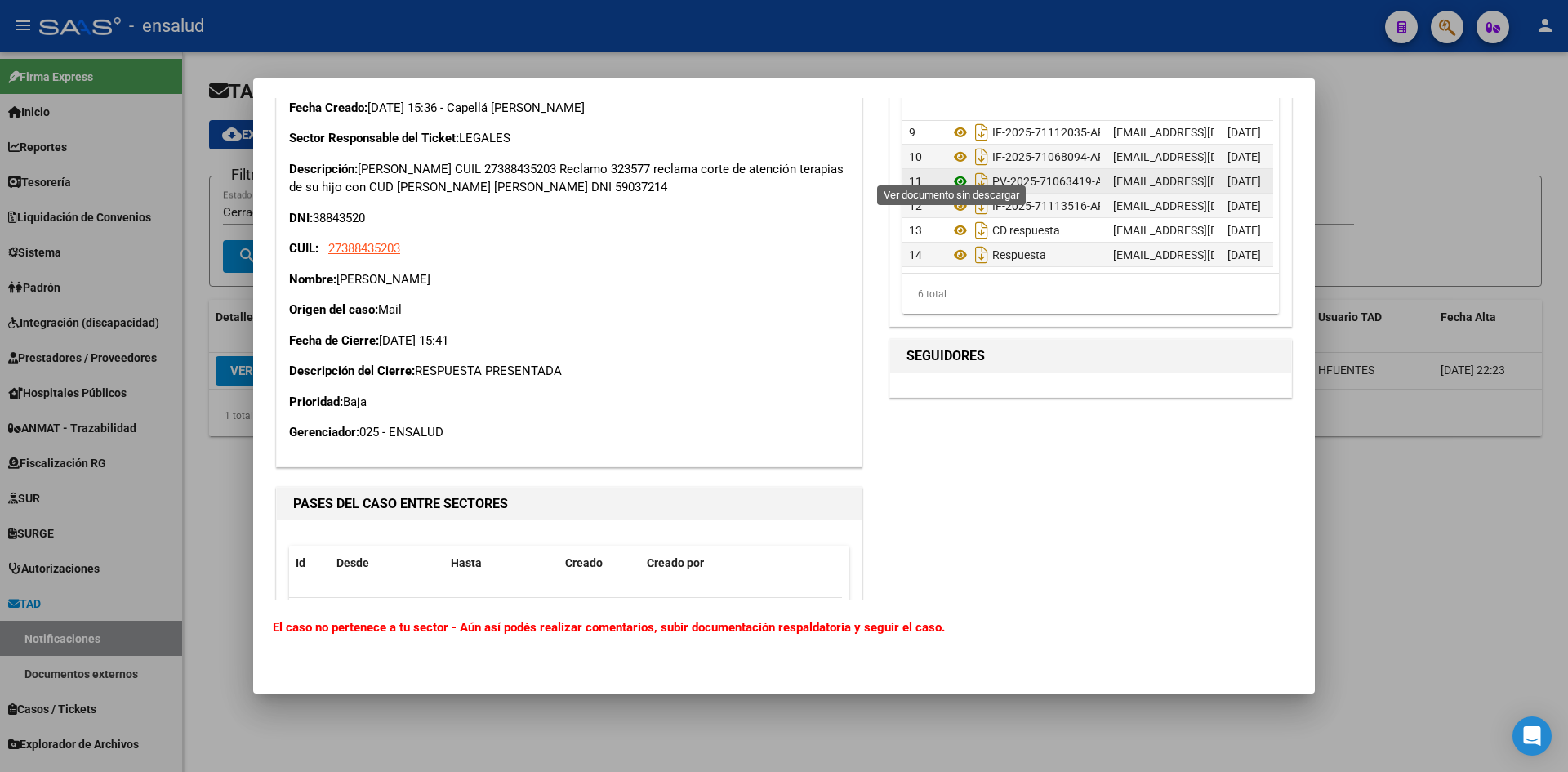
click at [950, 174] on icon at bounding box center [961, 181] width 22 height 20
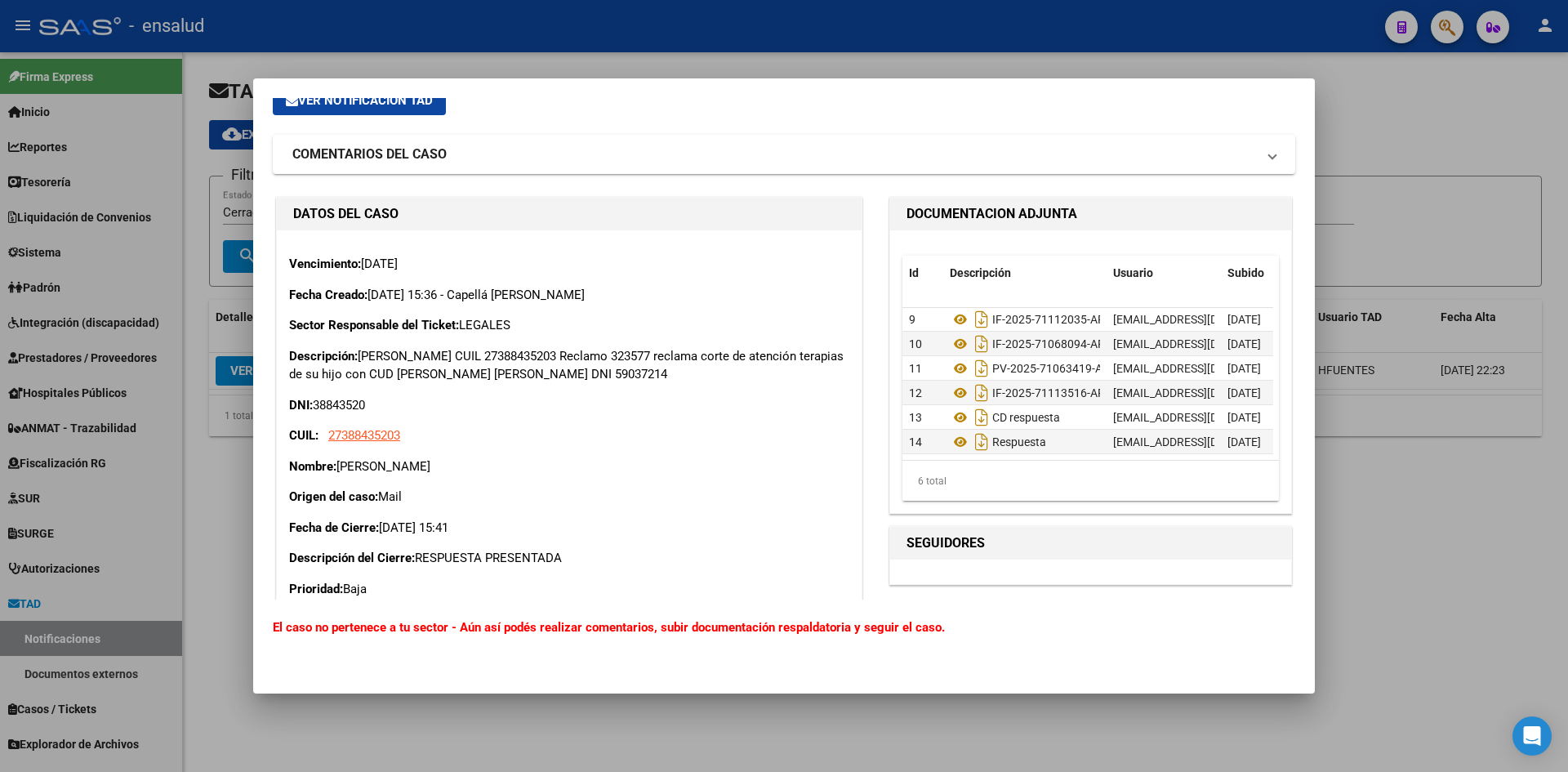
scroll to position [82, 0]
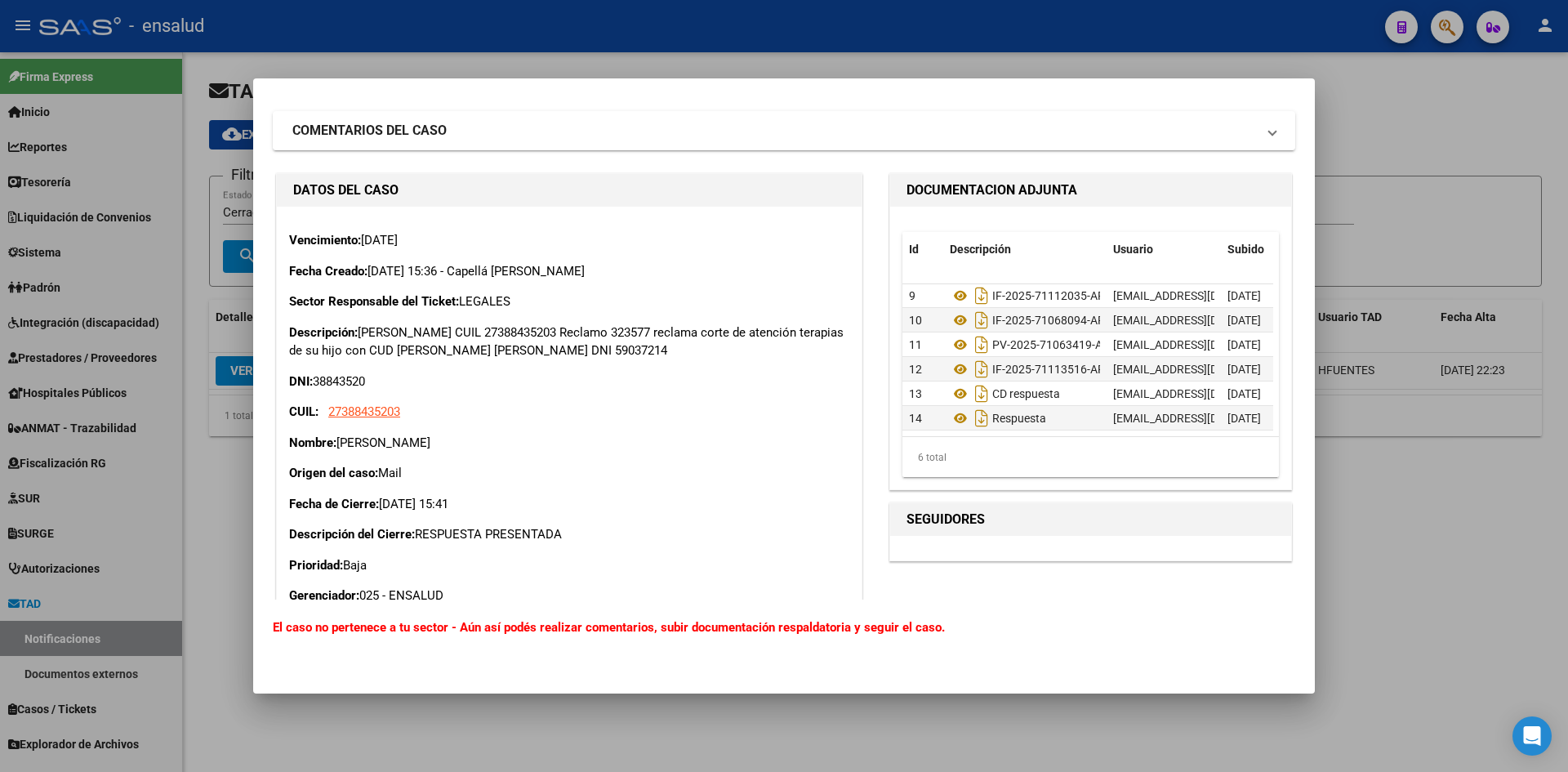
click at [341, 379] on p "DNI: 38843520" at bounding box center [569, 382] width 560 height 19
click at [442, 382] on p "DNI: 38843520" at bounding box center [569, 382] width 560 height 19
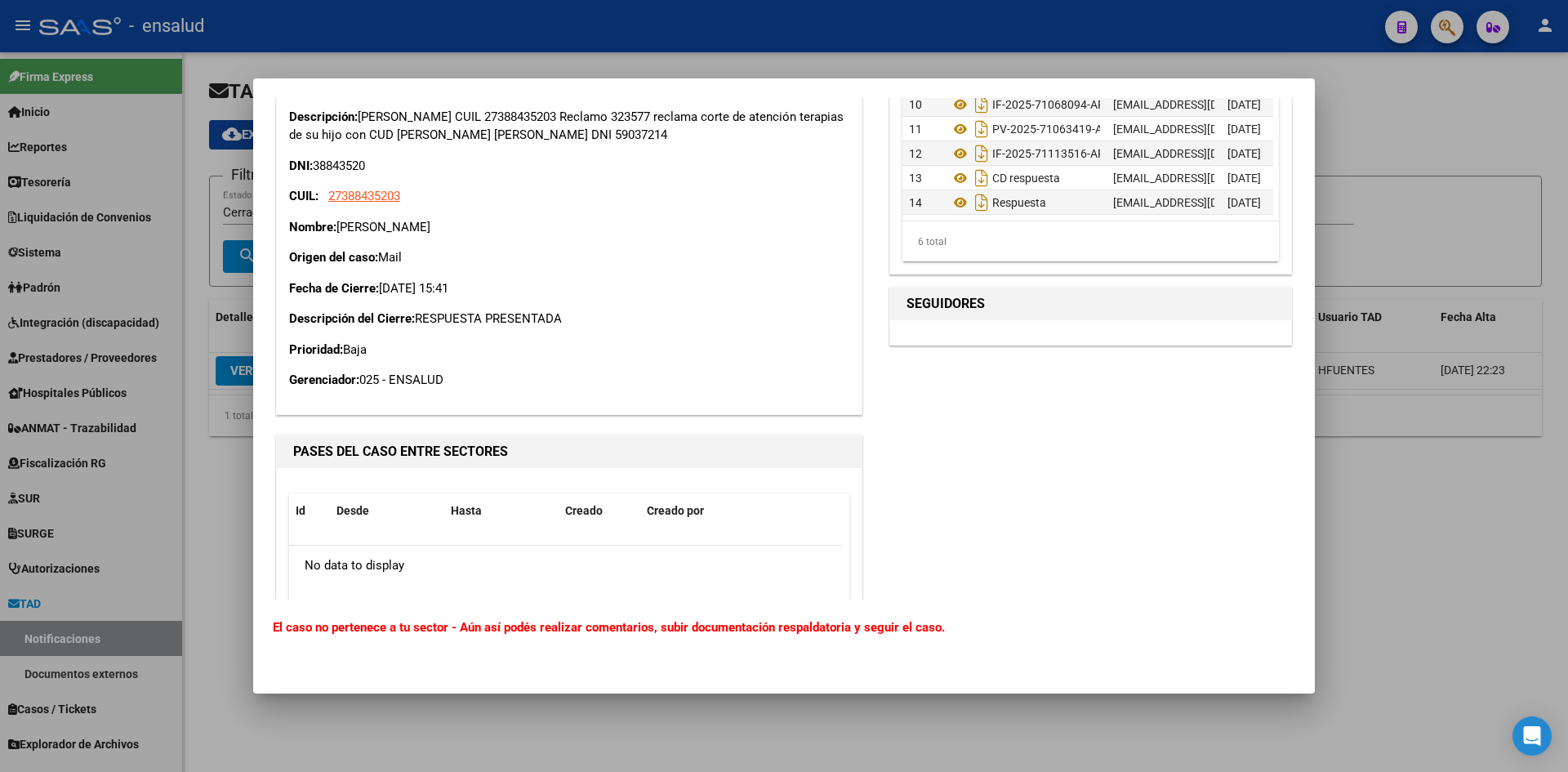
scroll to position [0, 0]
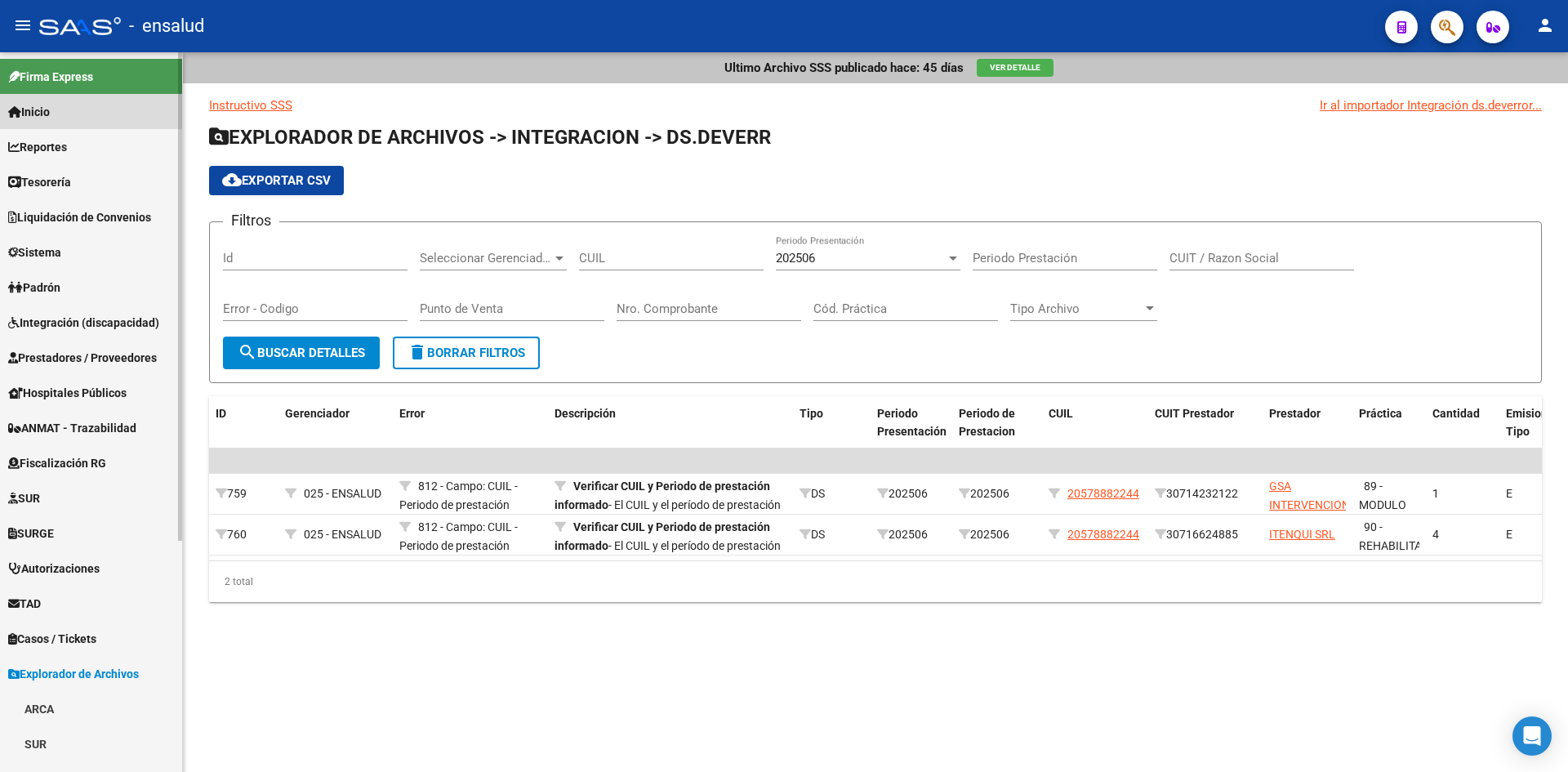
click at [45, 107] on span "Inicio" at bounding box center [29, 111] width 41 height 18
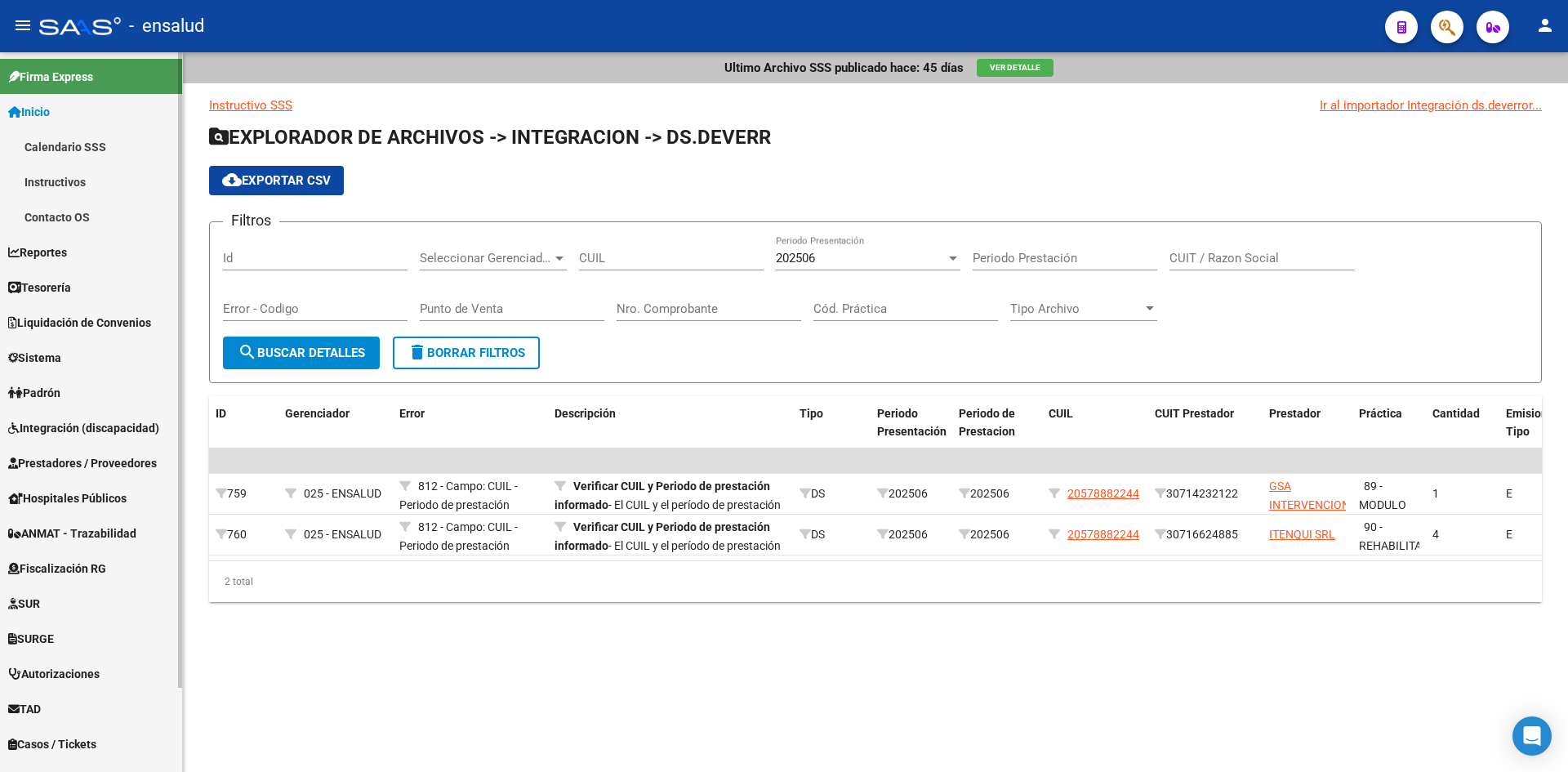
click at [71, 154] on link "Calendario SSS" at bounding box center [91, 147] width 182 height 35
